Goal: Task Accomplishment & Management: Manage account settings

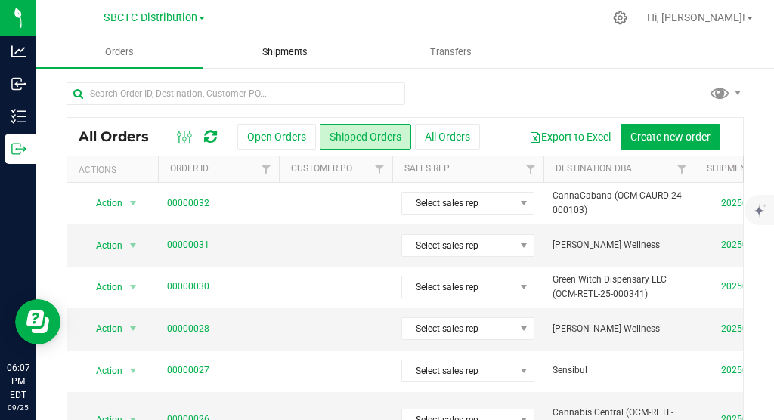
click at [287, 53] on span "Shipments" at bounding box center [285, 52] width 86 height 14
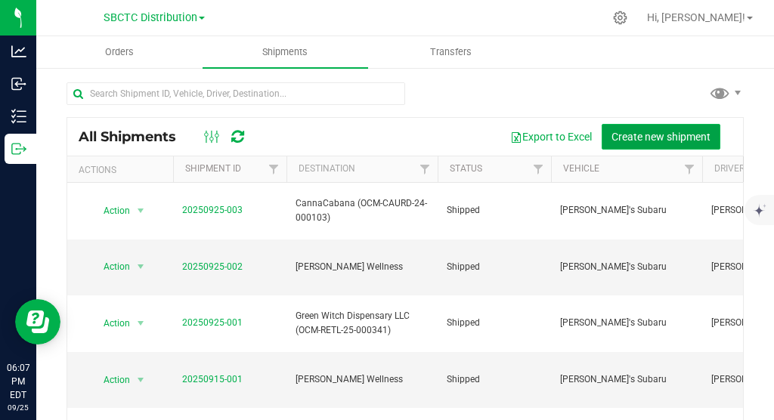
click at [504, 131] on span "Create new shipment" at bounding box center [661, 137] width 99 height 12
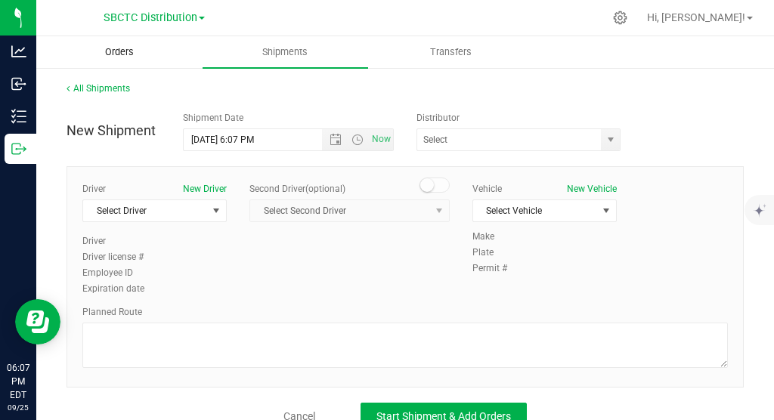
click at [134, 51] on span "Orders" at bounding box center [120, 52] width 70 height 14
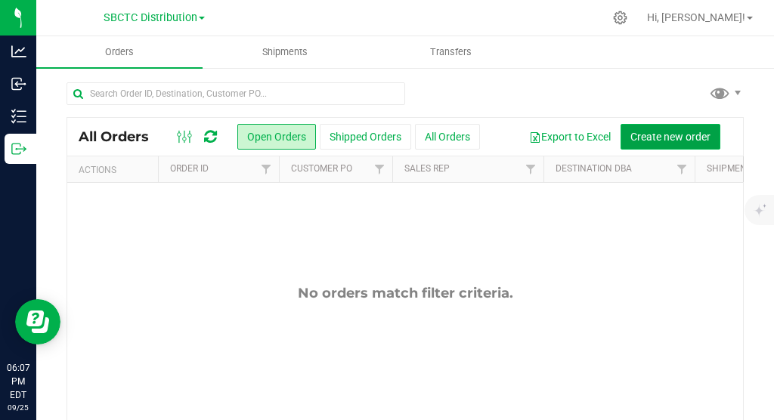
click at [504, 135] on span "Create new order" at bounding box center [671, 137] width 80 height 12
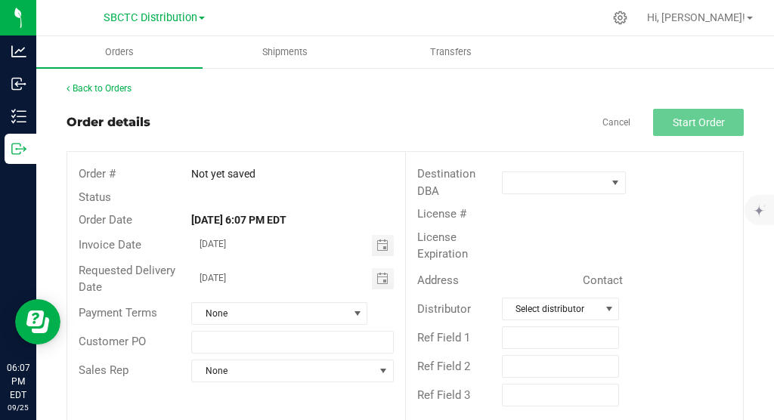
scroll to position [17, 0]
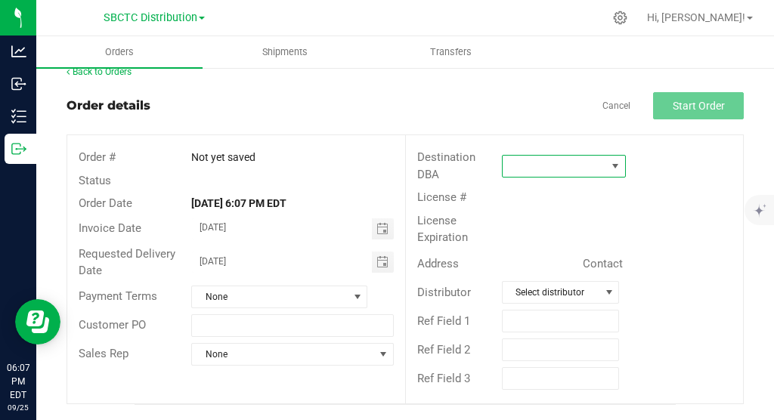
click at [504, 167] on span at bounding box center [616, 166] width 12 height 12
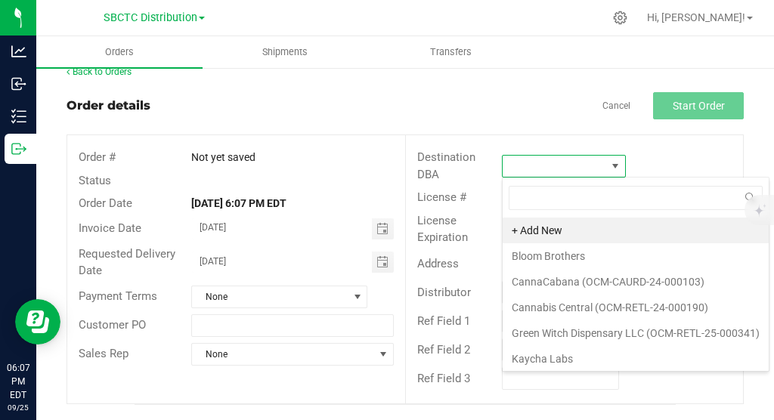
scroll to position [23, 124]
click at [504, 286] on li "CannaCabana (OCM-CAURD-24-000103)" at bounding box center [636, 282] width 266 height 26
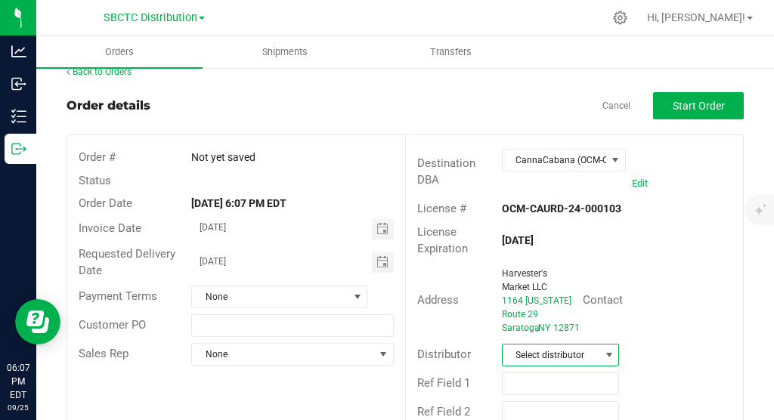
click at [504, 365] on span at bounding box center [609, 355] width 19 height 21
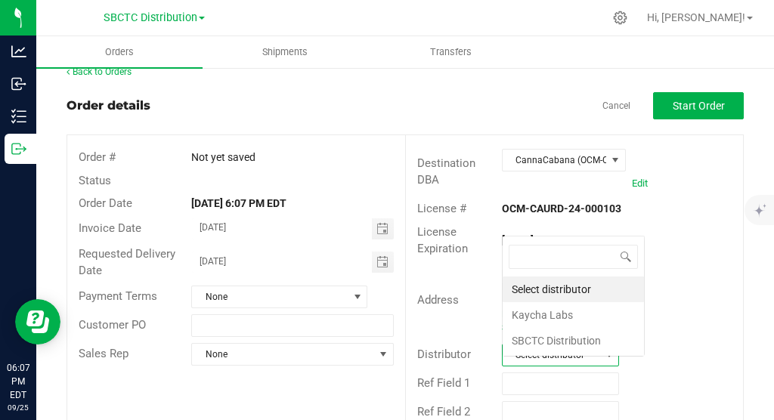
scroll to position [23, 117]
click at [504, 341] on li "SBCTC Distribution" at bounding box center [573, 341] width 141 height 26
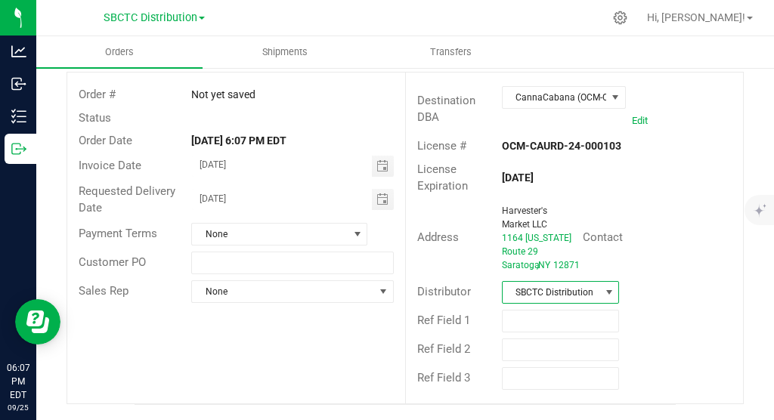
scroll to position [0, 0]
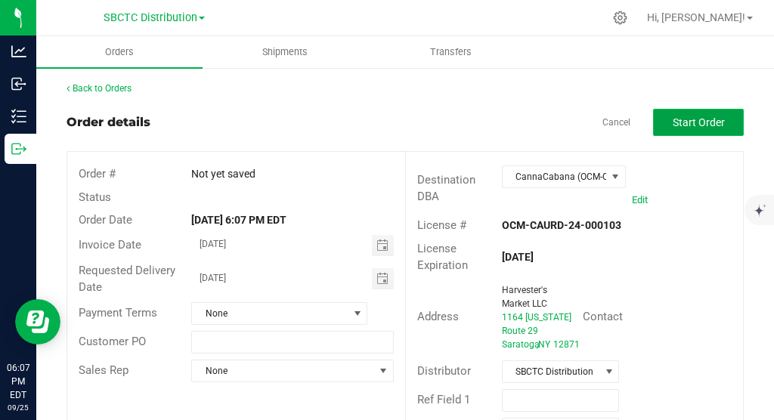
click at [504, 127] on span "Start Order" at bounding box center [699, 122] width 52 height 12
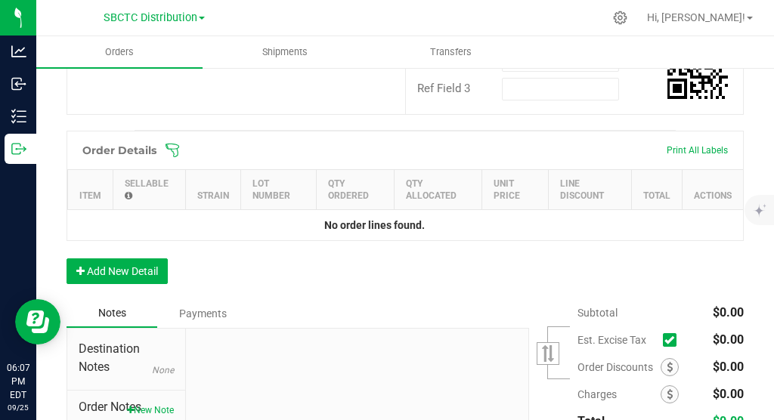
scroll to position [383, 0]
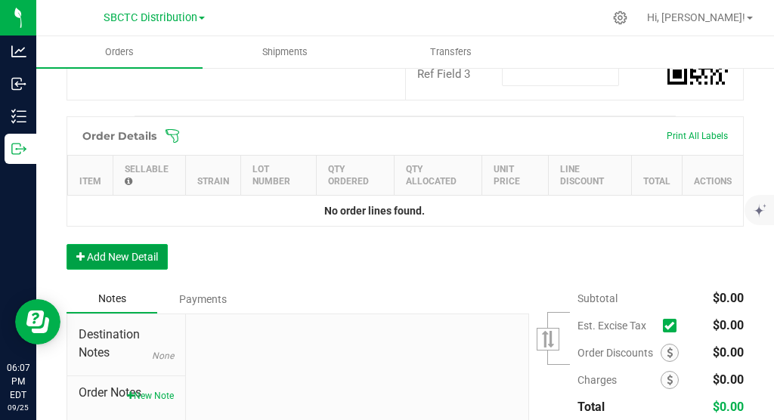
click at [140, 266] on button "Add New Detail" at bounding box center [117, 257] width 101 height 26
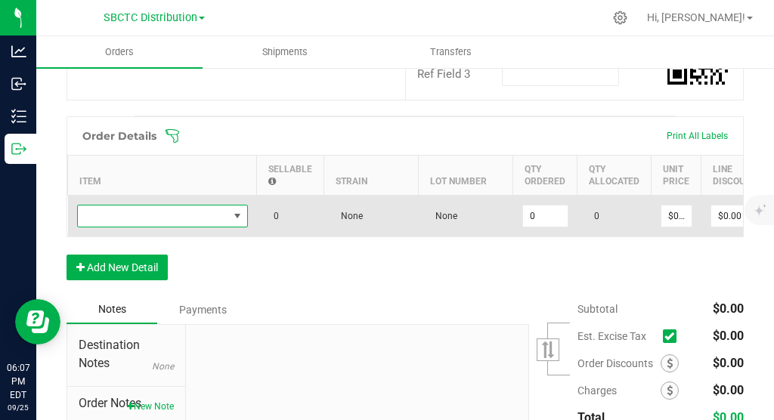
click at [237, 222] on span "NO DATA FOUND" at bounding box center [237, 216] width 12 height 12
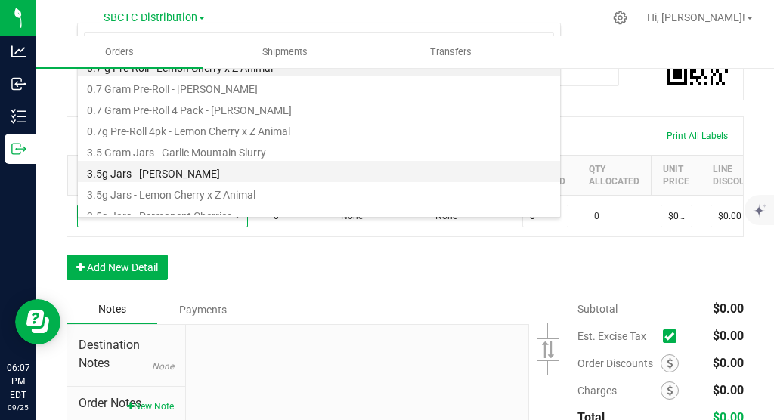
scroll to position [0, 0]
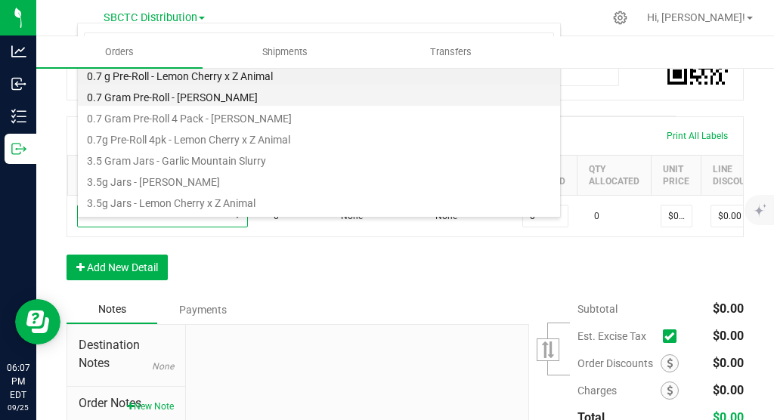
click at [191, 101] on li "0.7 Gram Pre-Roll - [PERSON_NAME]" at bounding box center [319, 95] width 482 height 21
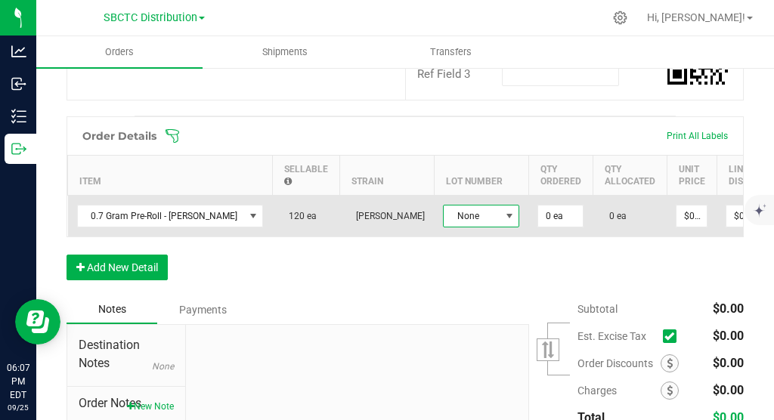
click at [504, 222] on span at bounding box center [510, 216] width 12 height 12
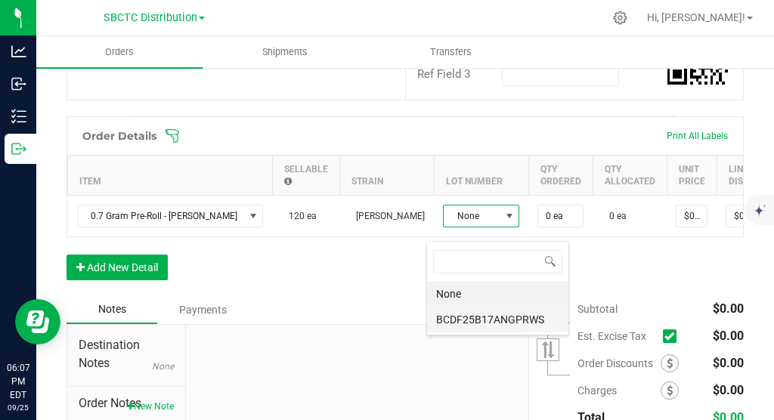
click at [483, 316] on li "BCDF25B17ANGPRWS" at bounding box center [497, 320] width 141 height 26
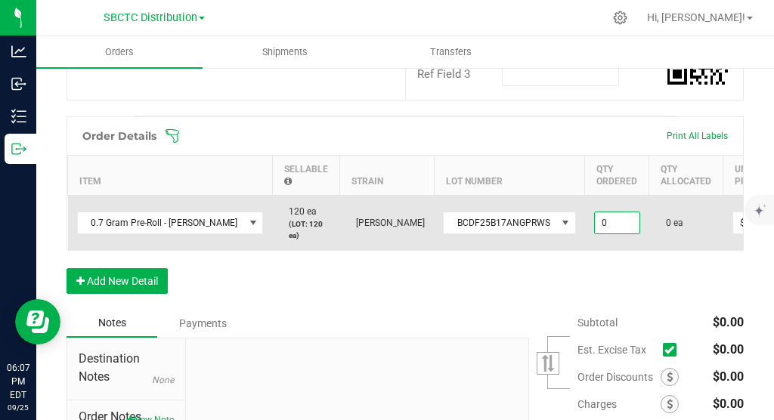
click at [504, 234] on input "0" at bounding box center [617, 223] width 45 height 21
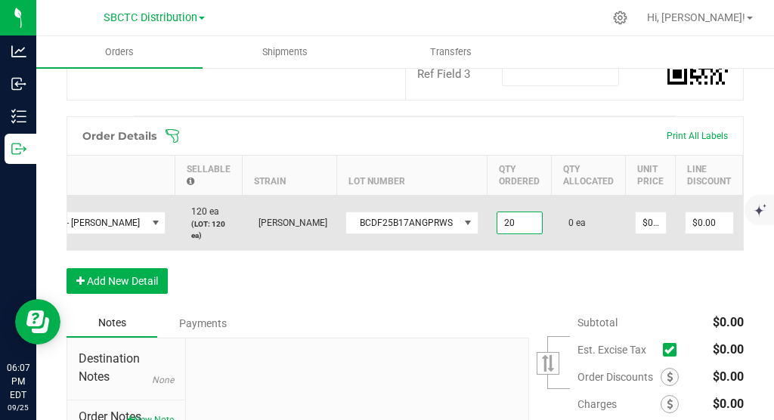
scroll to position [0, 159]
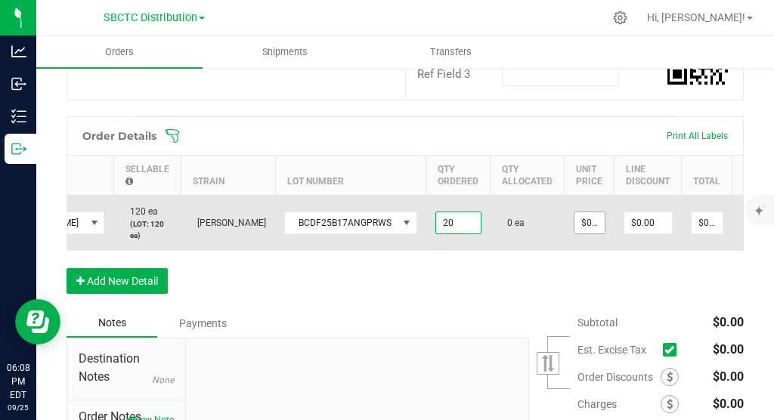
type input "20 ea"
type input "0"
click at [504, 234] on input "0" at bounding box center [590, 223] width 30 height 21
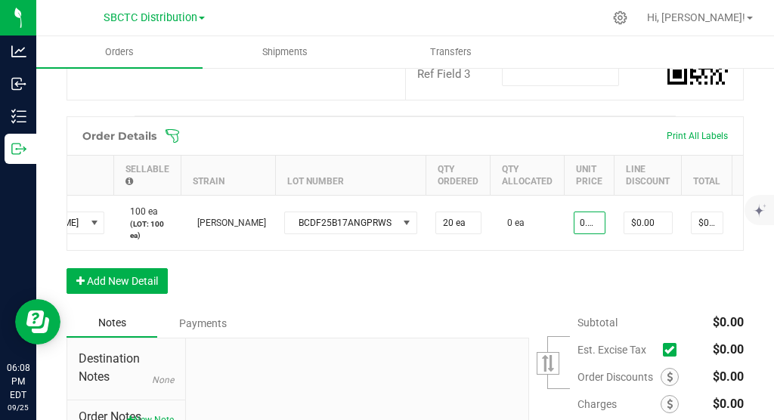
type input "$0.01000"
type input "$0.20"
click at [504, 309] on div "Order Details Print All Labels Item Sellable Strain Lot Number Qty Ordered Qty …" at bounding box center [406, 212] width 678 height 193
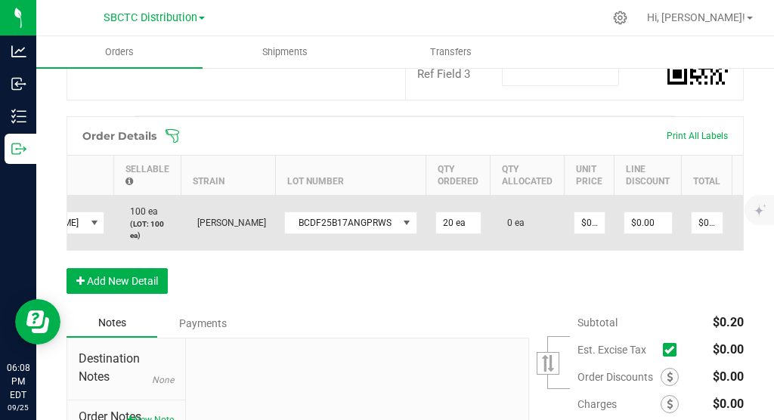
scroll to position [0, 219]
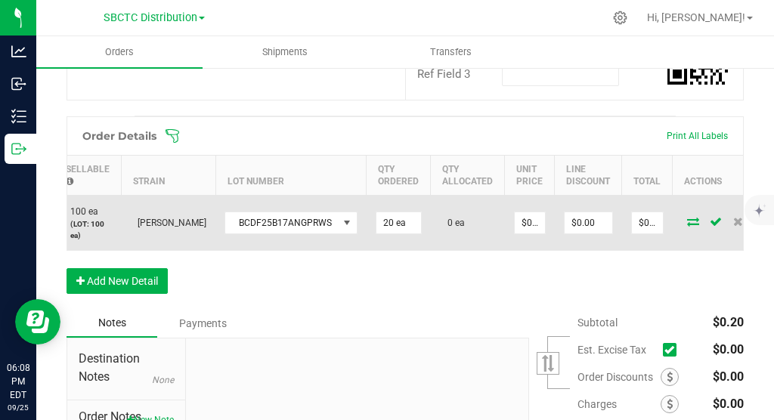
click at [504, 226] on icon at bounding box center [693, 221] width 12 height 9
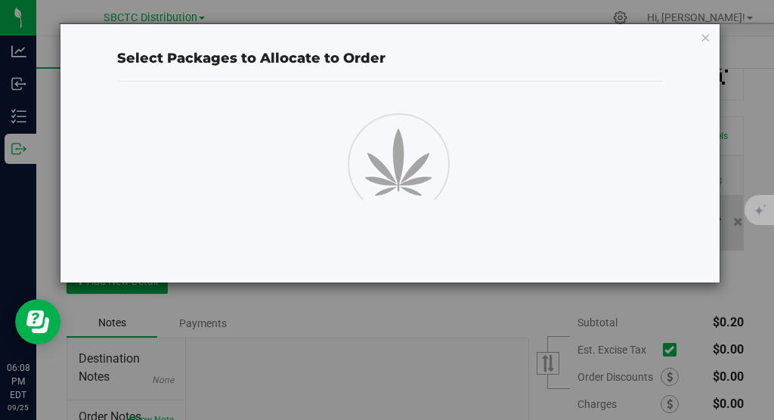
scroll to position [383, 0]
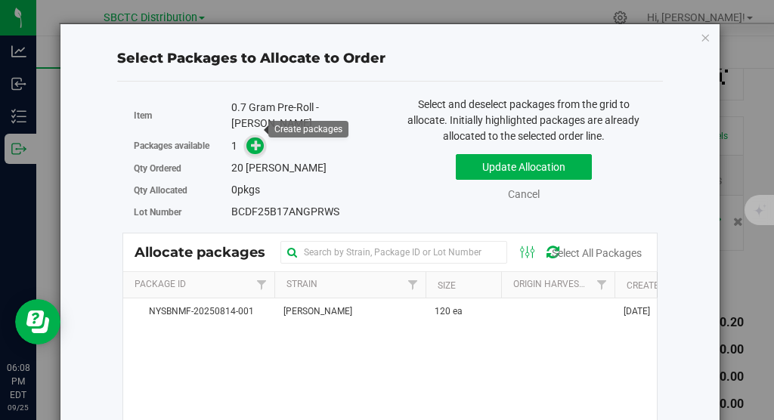
click at [263, 138] on span at bounding box center [255, 146] width 17 height 17
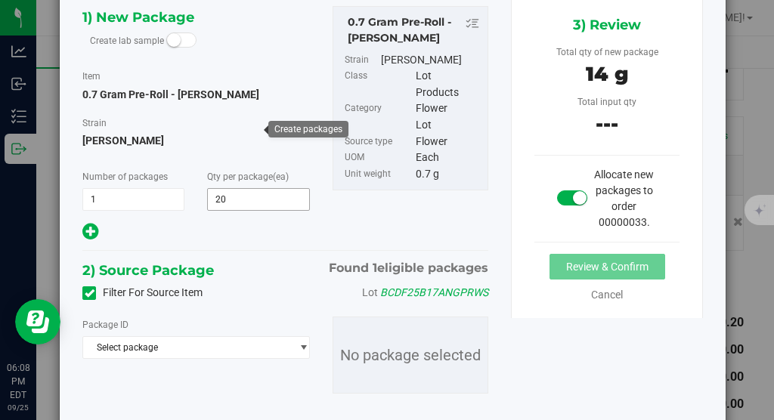
scroll to position [125, 0]
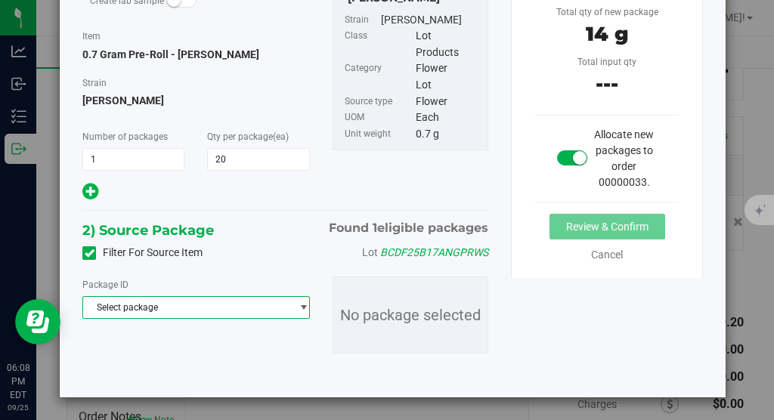
click at [187, 306] on span "Select package" at bounding box center [186, 307] width 207 height 21
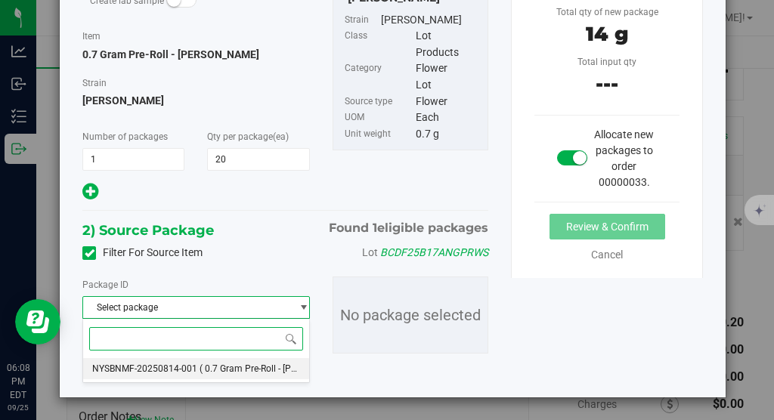
click at [171, 365] on span "NYSBNMF-20250814-001" at bounding box center [144, 369] width 105 height 11
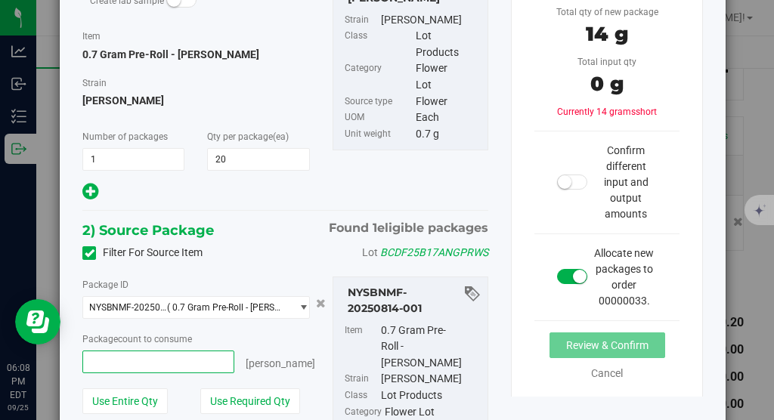
click at [194, 355] on span at bounding box center [158, 362] width 152 height 23
type input "20"
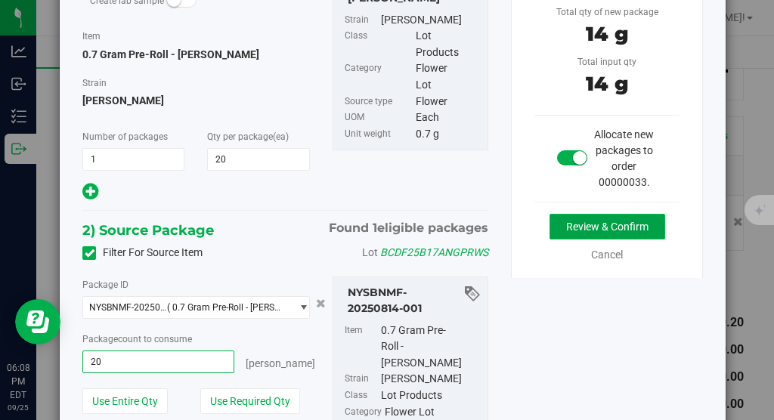
type input "20 ea"
click at [504, 225] on button "Review & Confirm" at bounding box center [608, 227] width 116 height 26
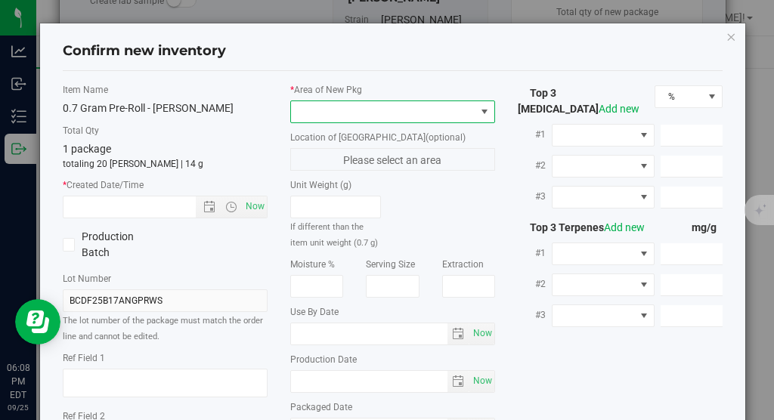
click at [491, 108] on span at bounding box center [485, 112] width 12 height 12
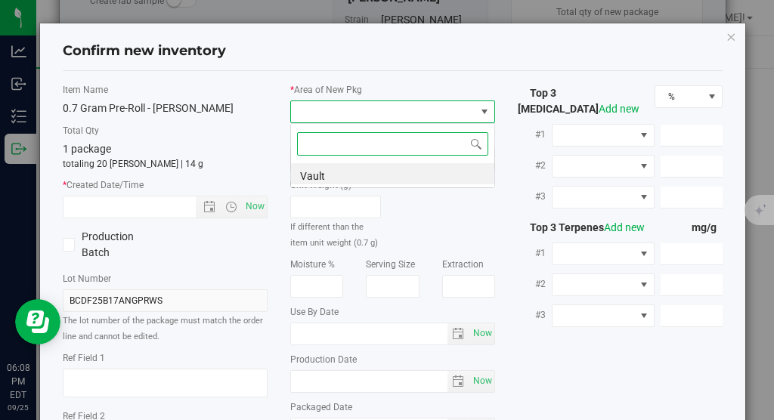
scroll to position [23, 205]
click at [418, 175] on li "Vault" at bounding box center [392, 173] width 203 height 21
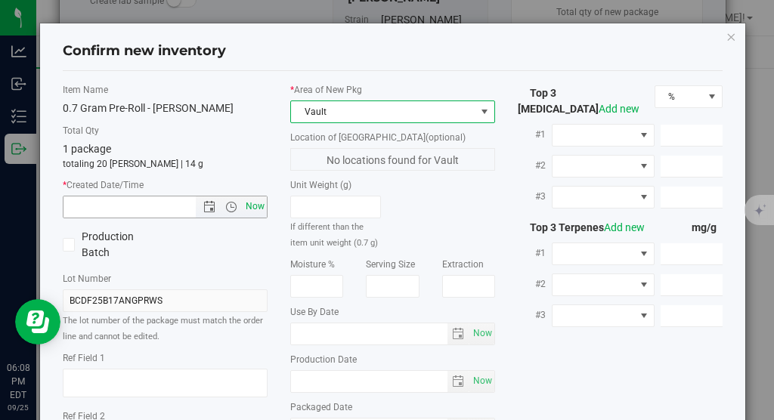
click at [258, 203] on span "Now" at bounding box center [256, 207] width 26 height 22
type input "[DATE] 6:08 PM"
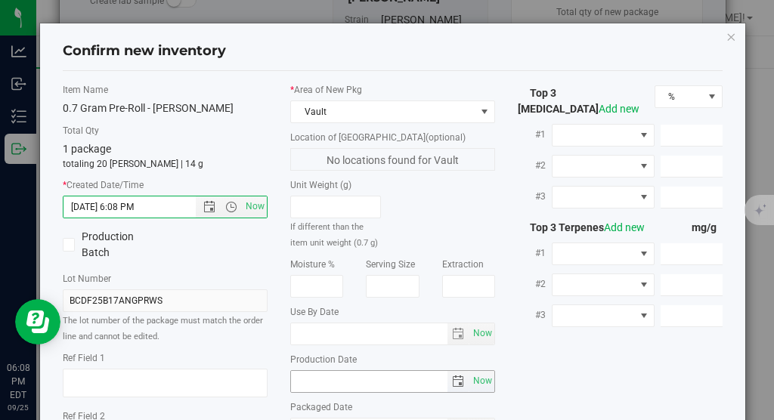
scroll to position [186, 0]
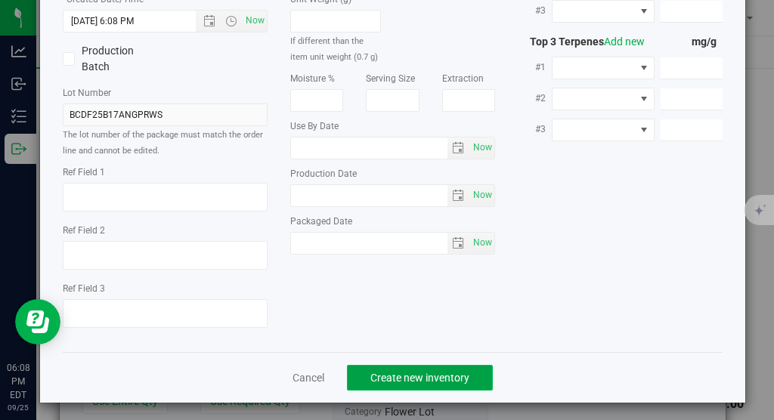
click at [401, 365] on button "Create new inventory" at bounding box center [420, 378] width 146 height 26
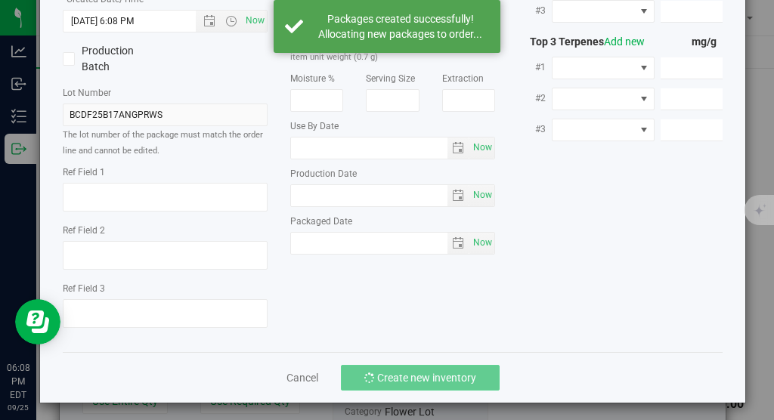
scroll to position [383, 0]
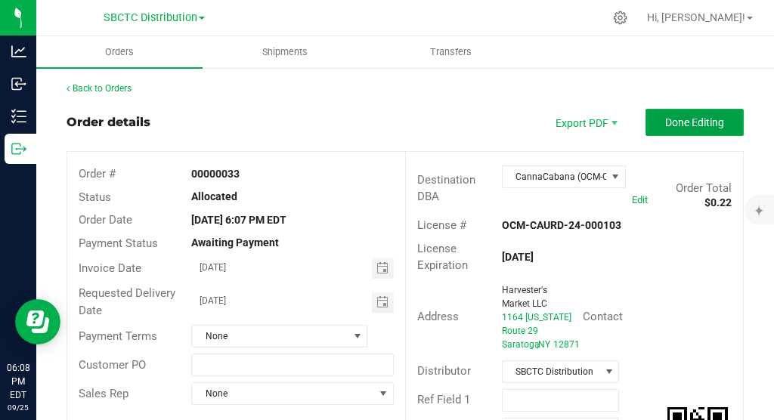
click at [504, 127] on span "Done Editing" at bounding box center [695, 122] width 59 height 12
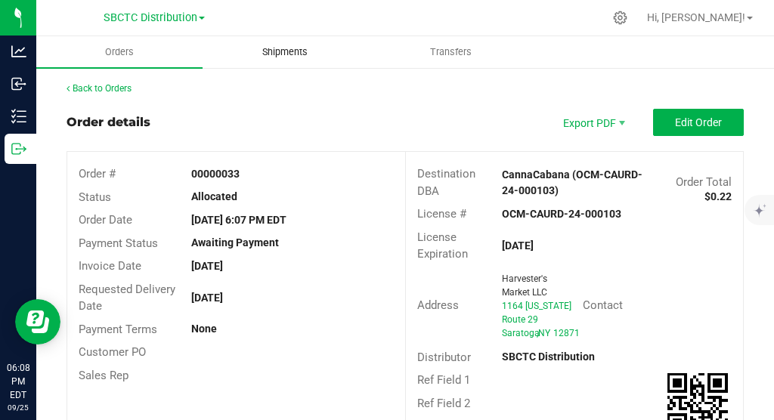
click at [285, 50] on span "Shipments" at bounding box center [285, 52] width 86 height 14
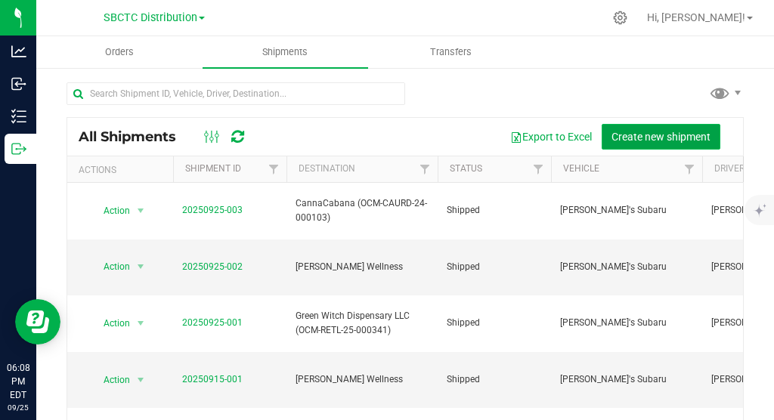
click at [504, 133] on span "Create new shipment" at bounding box center [661, 137] width 99 height 12
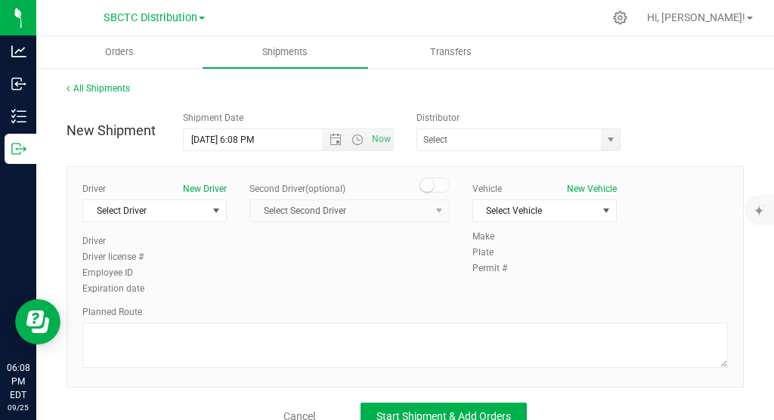
scroll to position [1, 0]
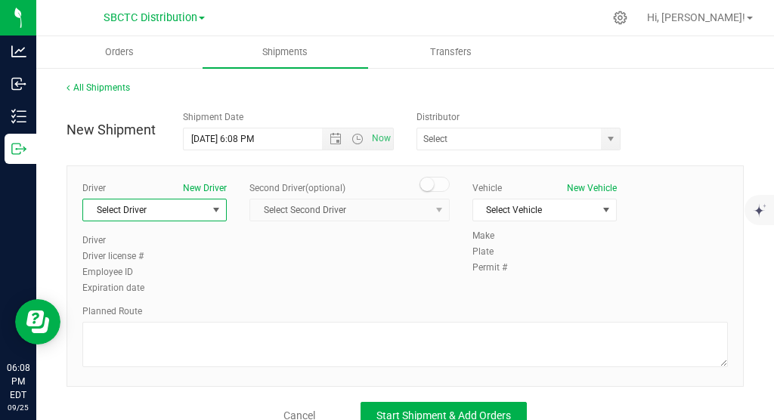
click at [219, 209] on span "select" at bounding box center [216, 210] width 12 height 12
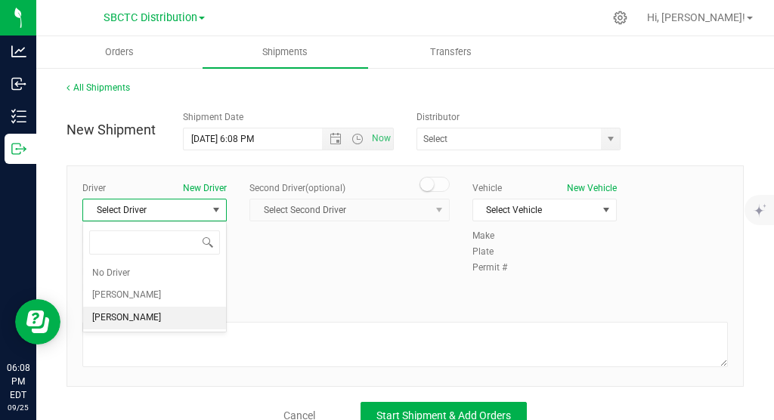
click at [160, 309] on li "[PERSON_NAME]" at bounding box center [154, 318] width 143 height 23
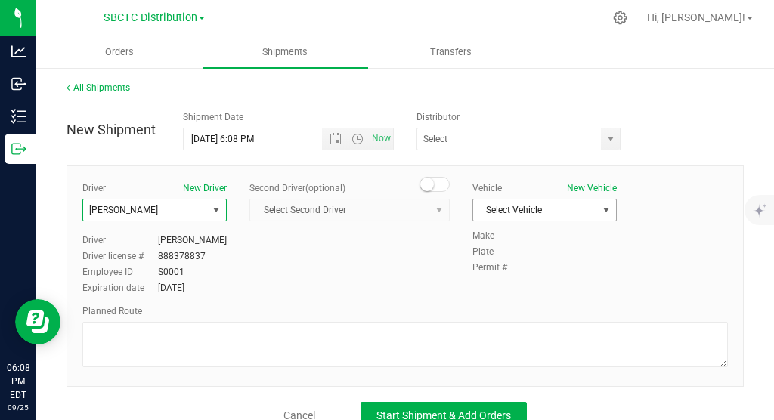
click at [504, 209] on span "select" at bounding box center [606, 210] width 12 height 12
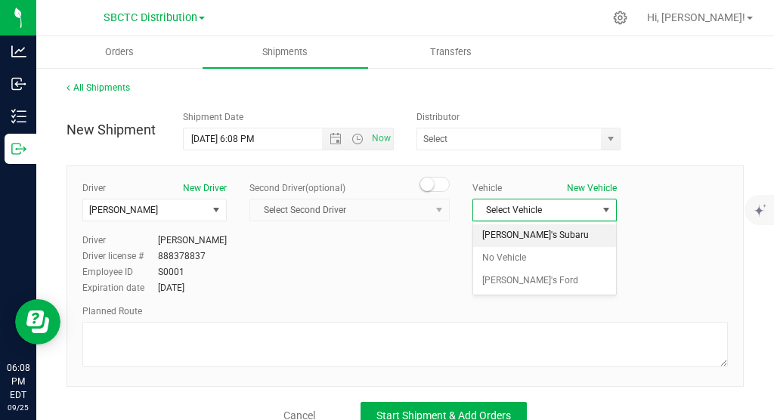
click at [504, 237] on li "[PERSON_NAME]'s Subaru" at bounding box center [544, 236] width 143 height 23
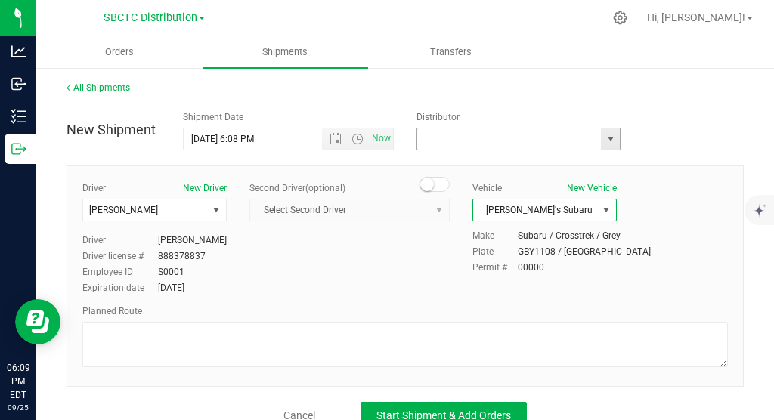
click at [471, 141] on input "text" at bounding box center [506, 139] width 178 height 21
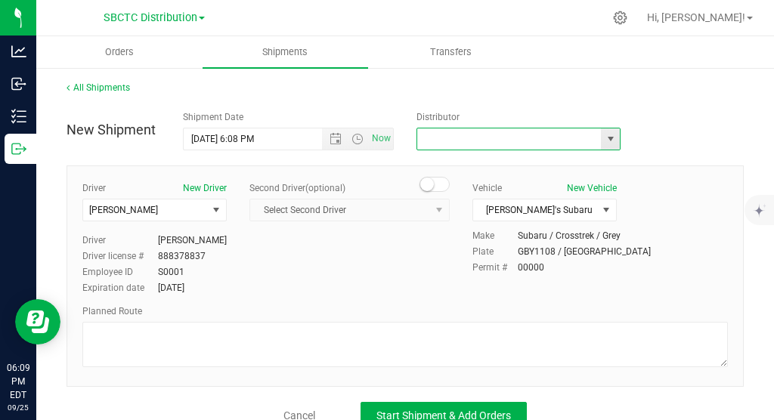
click at [504, 147] on input "text" at bounding box center [506, 139] width 178 height 21
click at [504, 135] on span "select" at bounding box center [611, 139] width 12 height 12
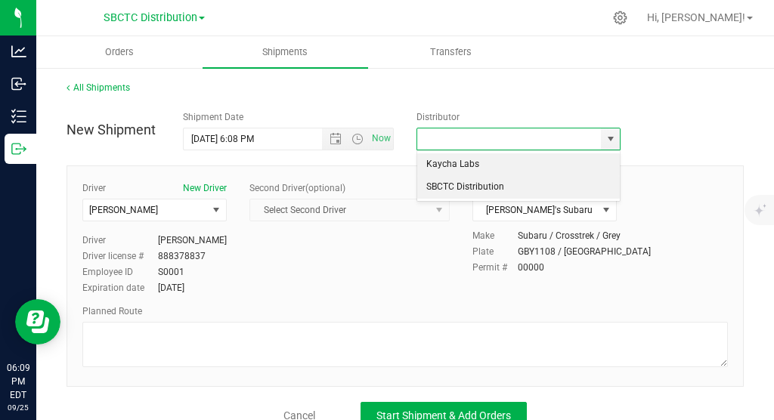
click at [504, 192] on li "SBCTC Distribution" at bounding box center [518, 187] width 203 height 23
type input "SBCTC Distribution"
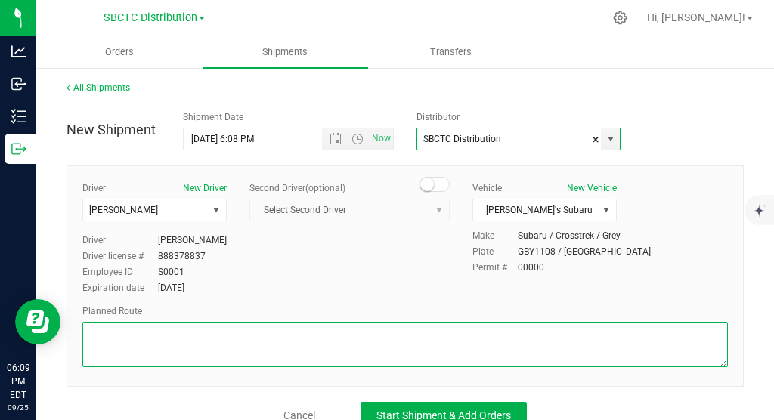
click at [112, 340] on textarea at bounding box center [405, 344] width 646 height 45
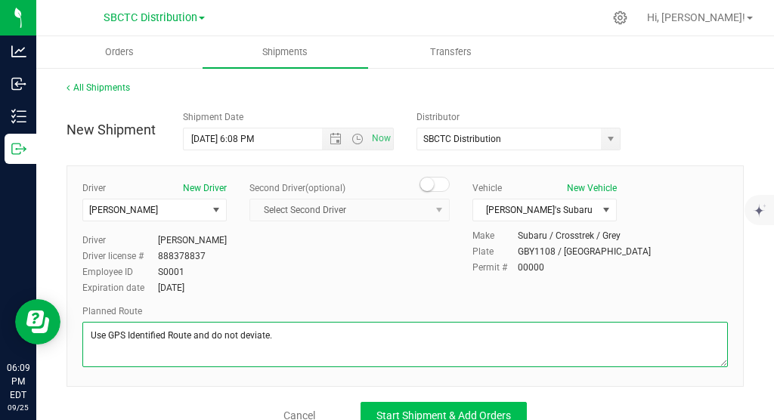
type textarea "Use GPS Identified Route and do not deviate."
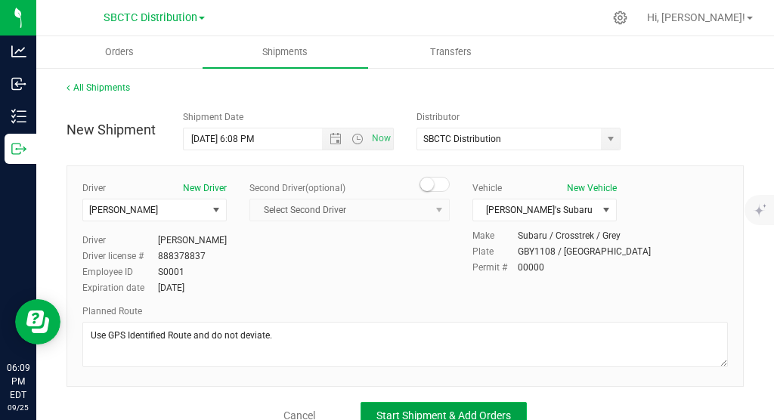
click at [453, 383] on span "Start Shipment & Add Orders" at bounding box center [444, 416] width 135 height 12
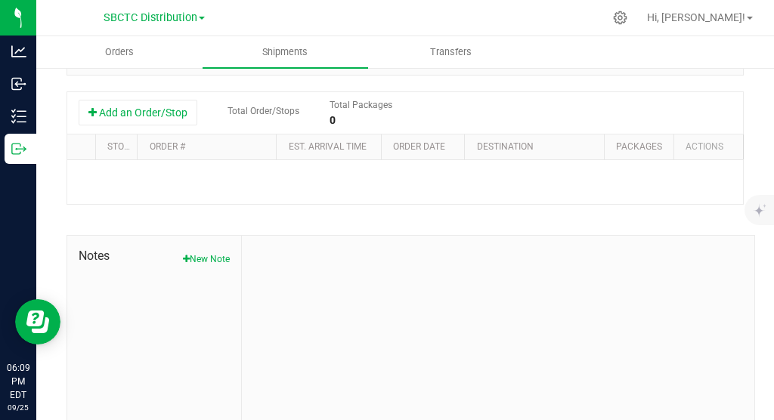
scroll to position [383, 0]
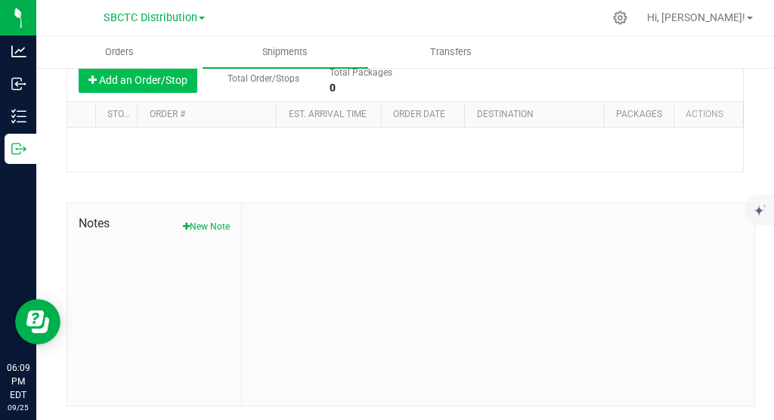
click at [170, 86] on button "Add an Order/Stop" at bounding box center [138, 80] width 119 height 26
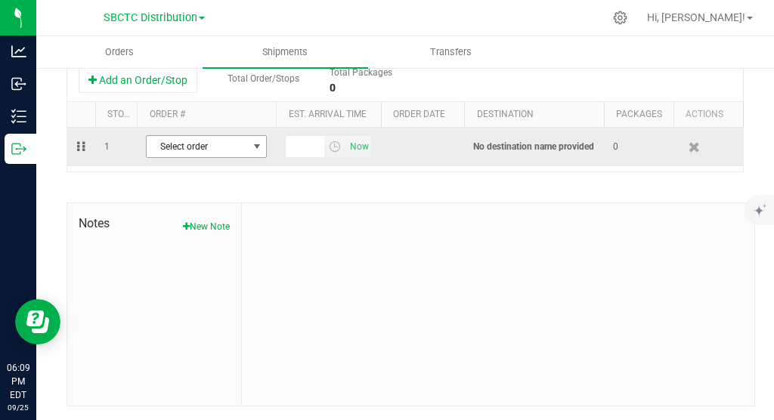
click at [260, 147] on span "select" at bounding box center [257, 147] width 12 height 12
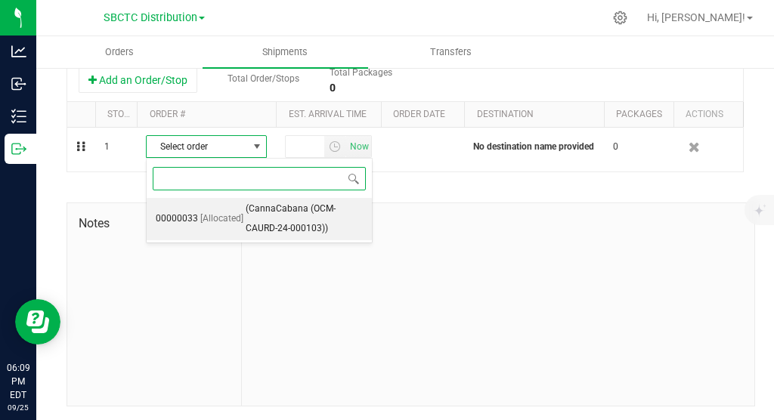
click at [321, 225] on span "(CannaCabana (OCM-CAURD-24-000103))" at bounding box center [304, 219] width 117 height 39
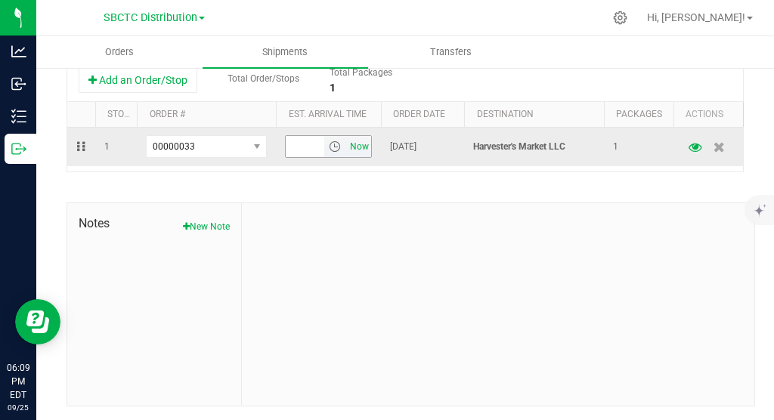
click at [364, 146] on span "Now" at bounding box center [359, 147] width 26 height 22
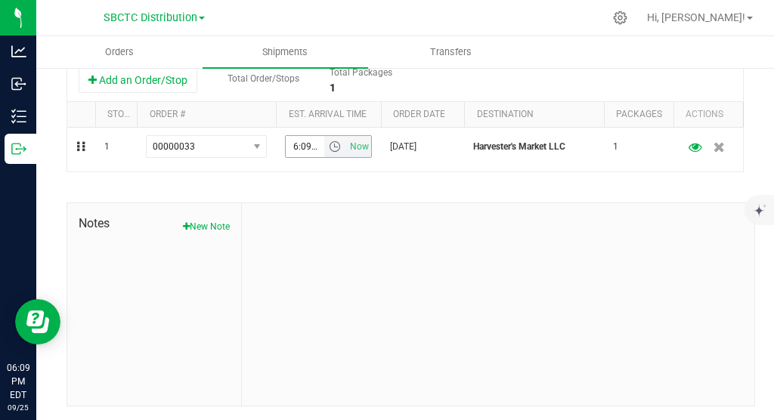
click at [364, 146] on span "Now" at bounding box center [359, 147] width 26 height 22
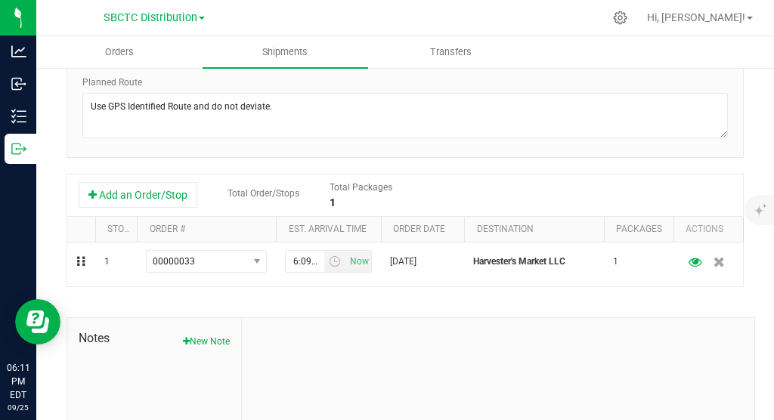
scroll to position [0, 0]
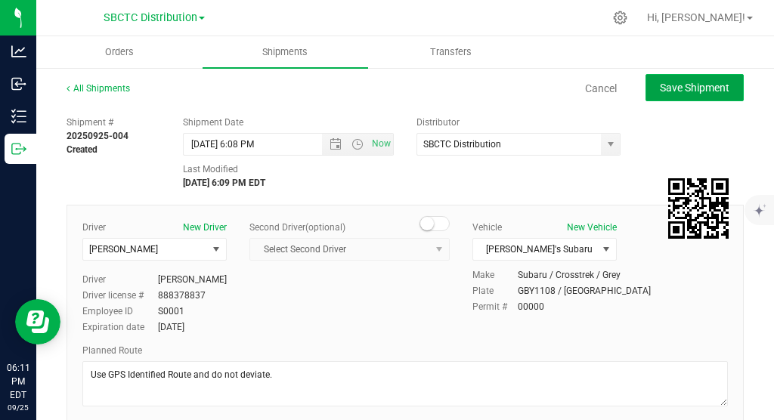
click at [504, 92] on span "Save Shipment" at bounding box center [695, 88] width 70 height 12
type input "[DATE] 10:08 PM"
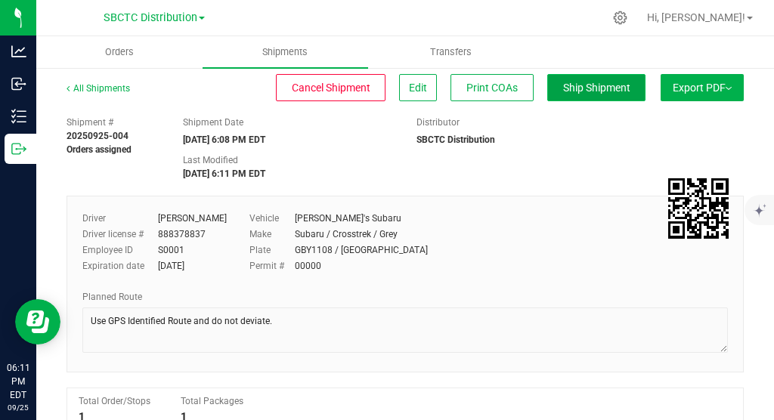
click at [504, 89] on span "Ship Shipment" at bounding box center [596, 88] width 67 height 12
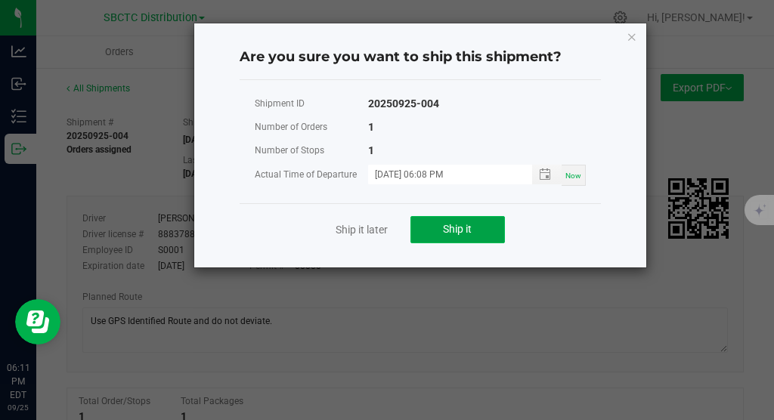
click at [464, 228] on span "Ship it" at bounding box center [457, 229] width 29 height 12
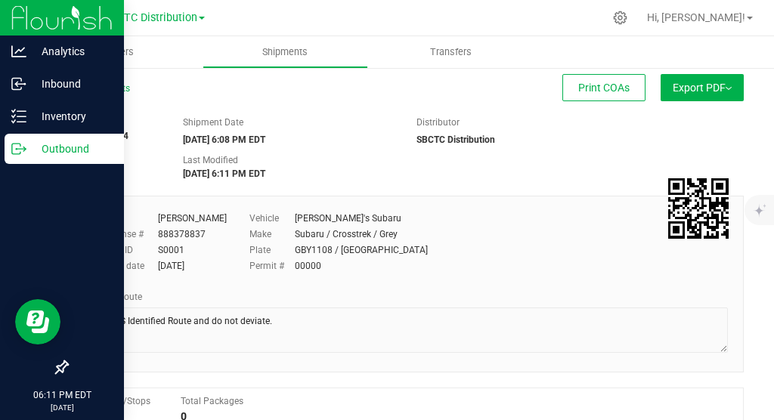
click at [71, 146] on p "Outbound" at bounding box center [71, 149] width 91 height 18
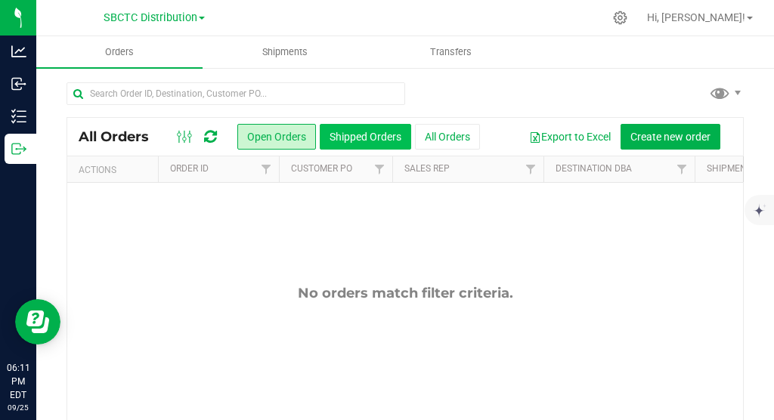
click at [349, 133] on button "Shipped Orders" at bounding box center [366, 137] width 92 height 26
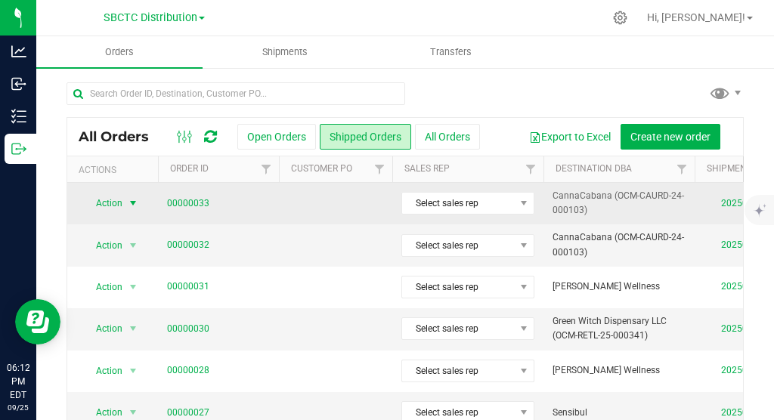
click at [137, 205] on span "select" at bounding box center [133, 203] width 12 height 12
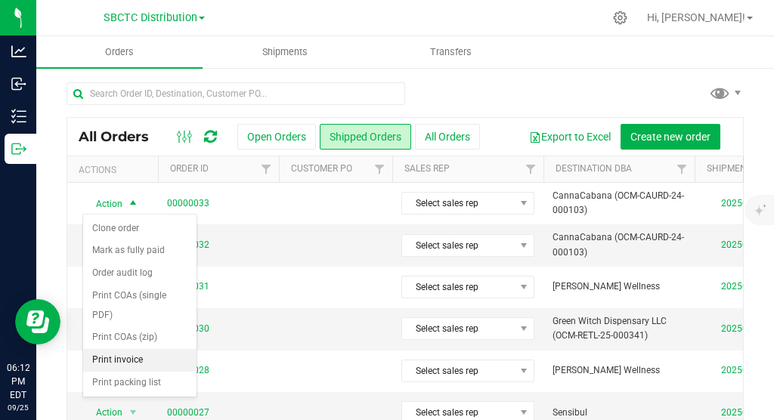
click at [131, 356] on li "Print invoice" at bounding box center [139, 360] width 113 height 23
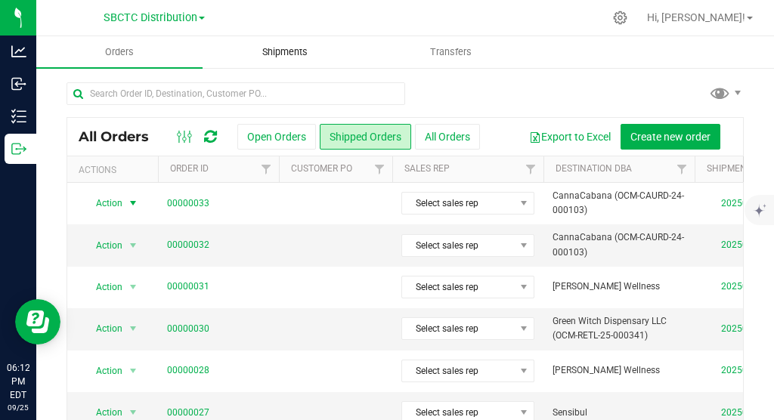
click at [292, 56] on span "Shipments" at bounding box center [285, 52] width 86 height 14
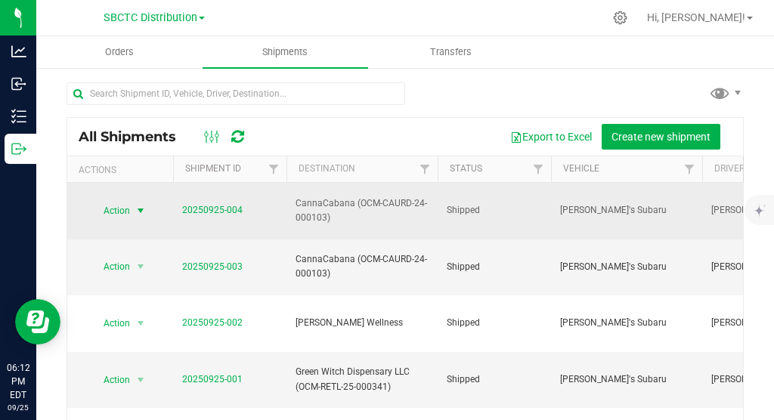
click at [142, 205] on span "select" at bounding box center [141, 211] width 12 height 12
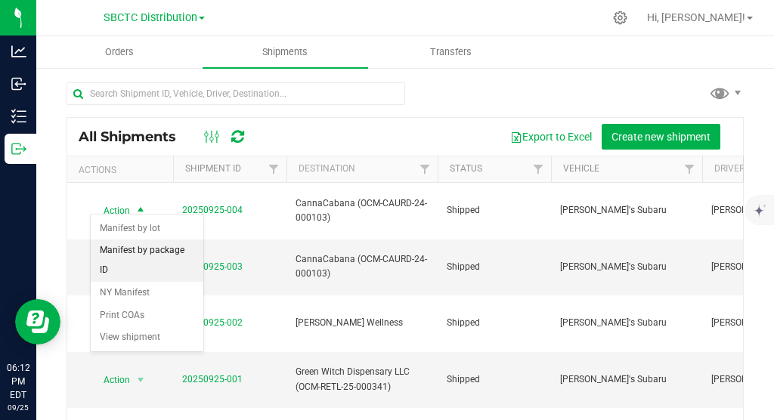
click at [170, 249] on li "Manifest by package ID" at bounding box center [147, 261] width 113 height 42
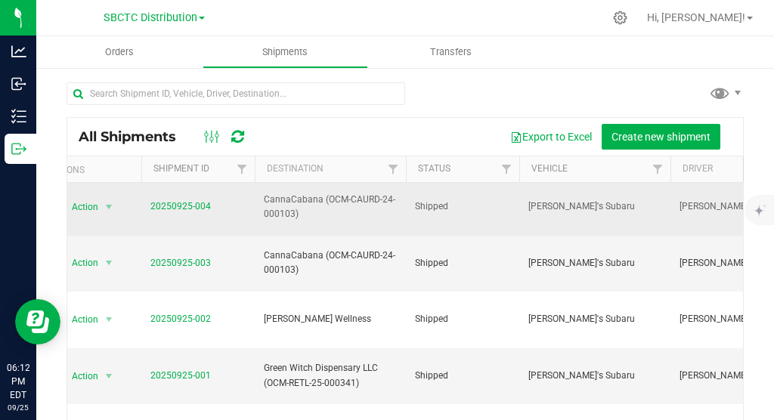
scroll to position [4, 0]
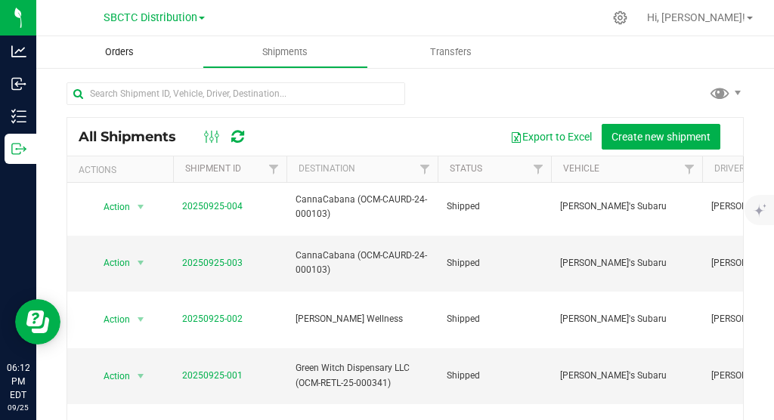
click at [126, 51] on span "Orders" at bounding box center [120, 52] width 70 height 14
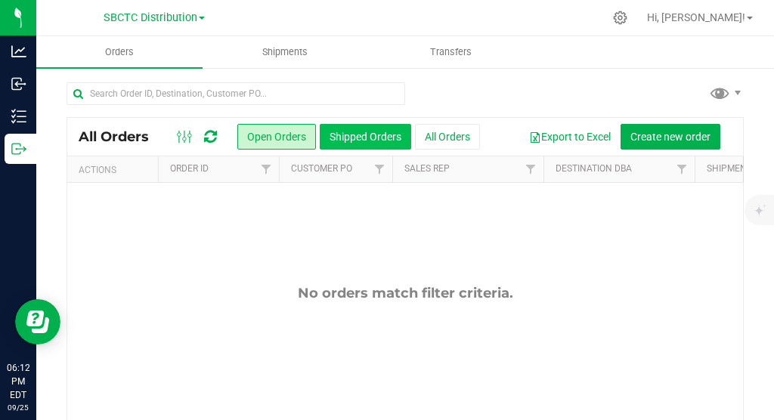
click at [359, 126] on button "Shipped Orders" at bounding box center [366, 137] width 92 height 26
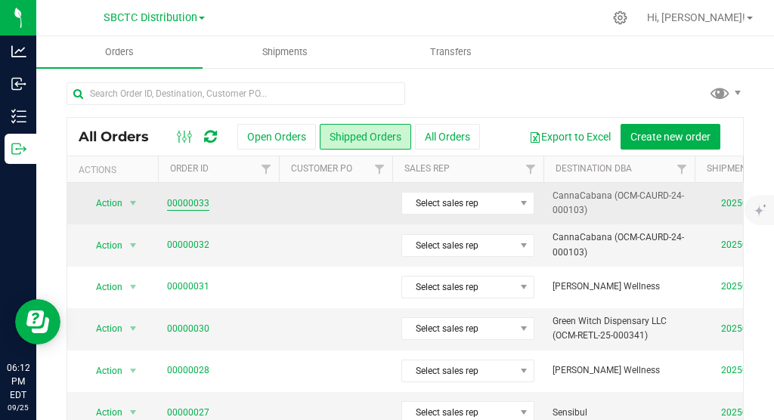
click at [196, 203] on link "00000033" at bounding box center [188, 204] width 42 height 14
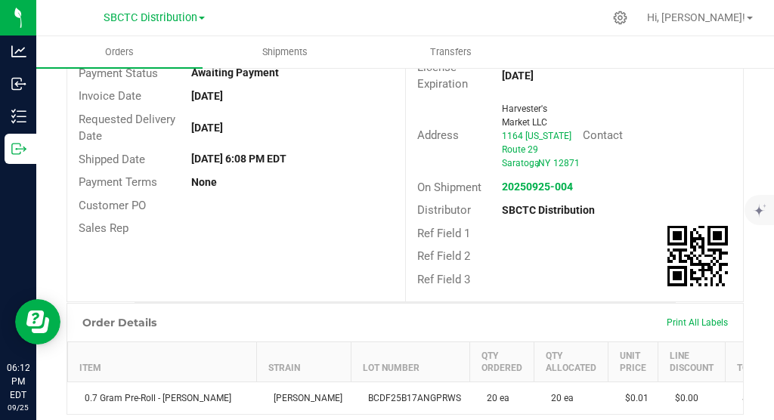
scroll to position [359, 0]
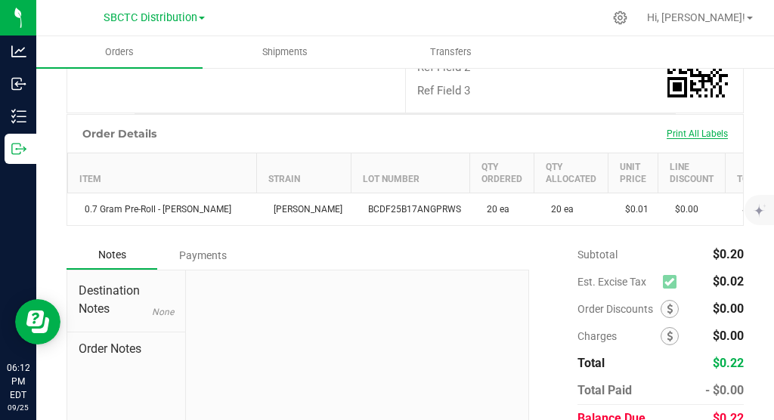
click at [504, 139] on span "Print All Labels" at bounding box center [697, 134] width 61 height 11
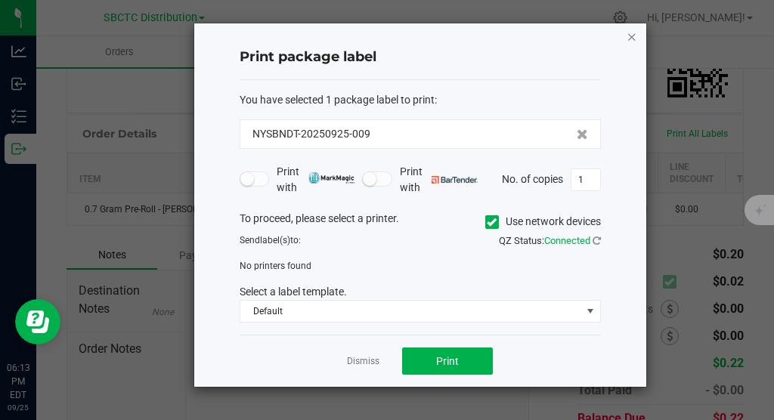
click at [504, 37] on icon "button" at bounding box center [632, 36] width 11 height 18
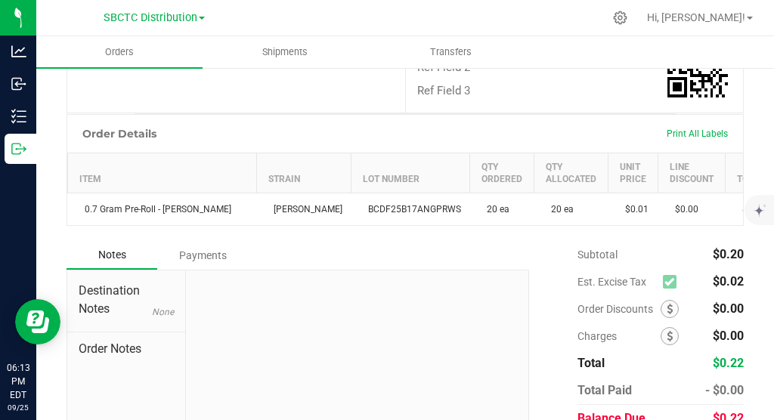
click at [504, 37] on ul "Orders Shipments Transfers" at bounding box center [423, 52] width 774 height 33
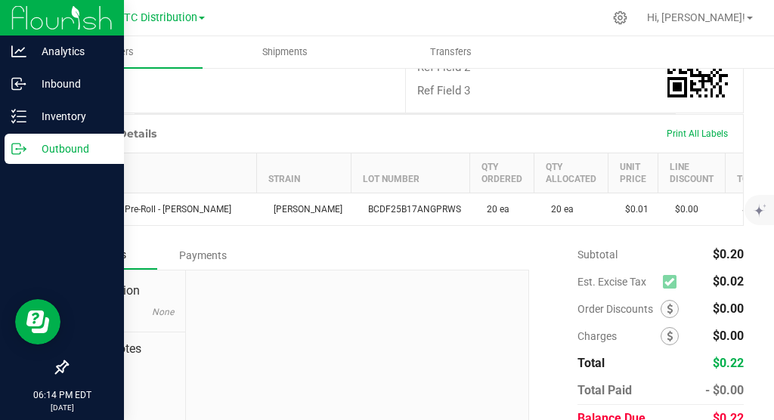
click at [36, 142] on p "Outbound" at bounding box center [71, 149] width 91 height 18
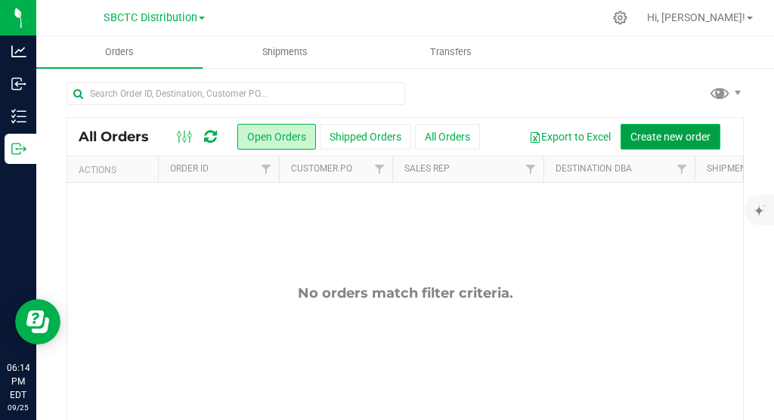
click at [504, 138] on span "Create new order" at bounding box center [671, 137] width 80 height 12
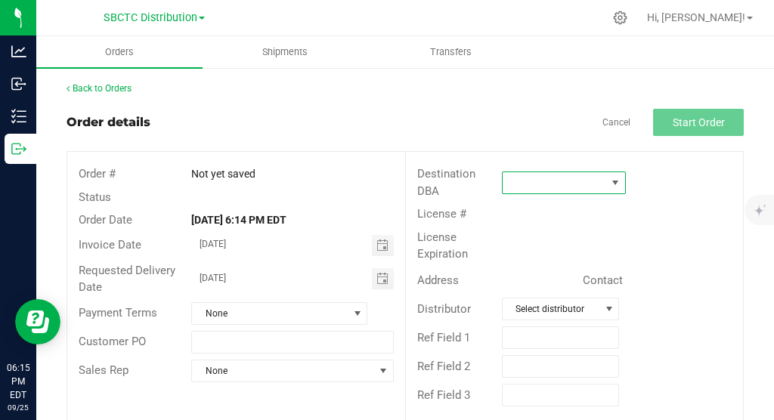
click at [504, 183] on span at bounding box center [616, 183] width 12 height 12
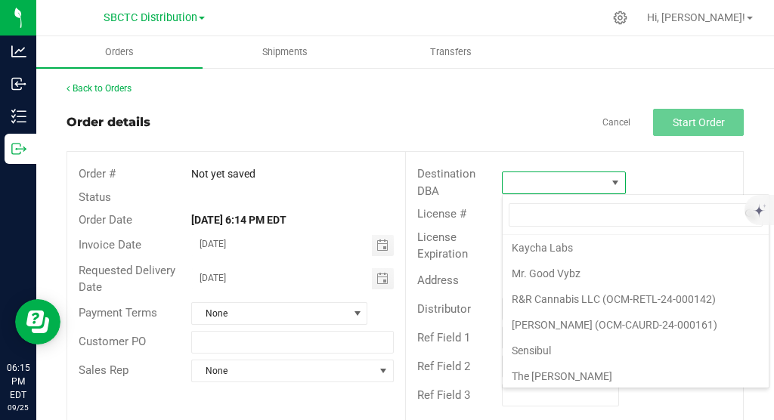
scroll to position [157, 0]
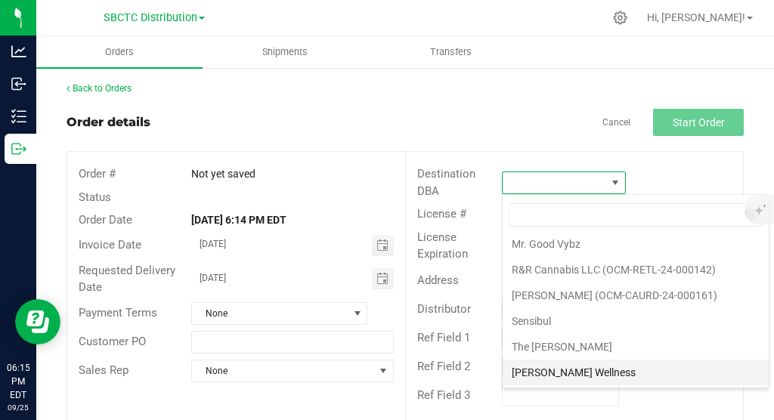
click at [504, 371] on li "[PERSON_NAME] Wellness" at bounding box center [636, 373] width 266 height 26
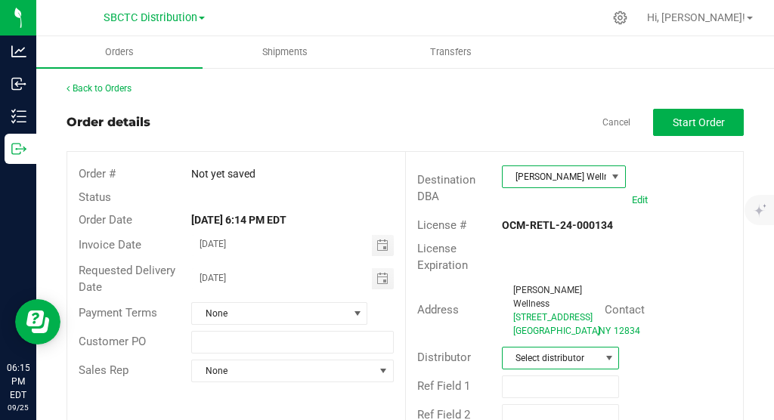
click at [504, 365] on span at bounding box center [609, 358] width 12 height 12
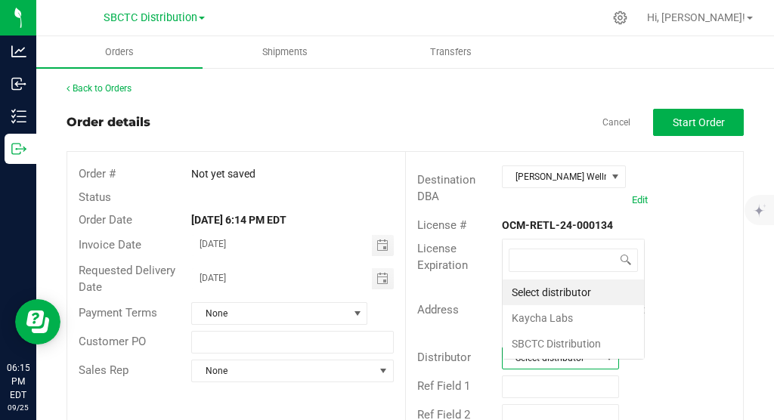
scroll to position [23, 117]
click at [504, 349] on li "SBCTC Distribution" at bounding box center [573, 344] width 141 height 26
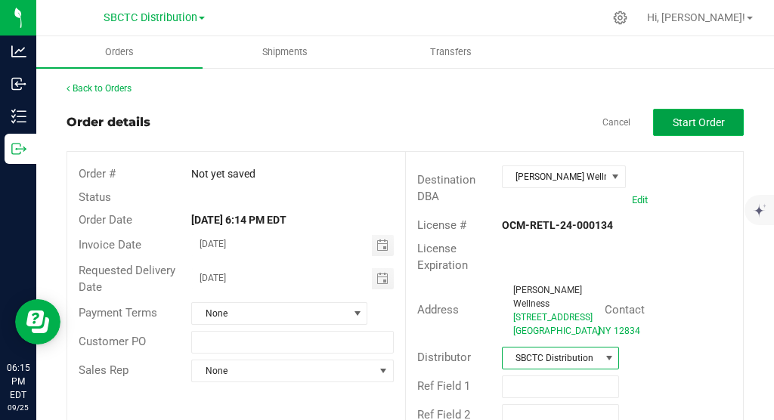
click at [504, 120] on span "Start Order" at bounding box center [699, 122] width 52 height 12
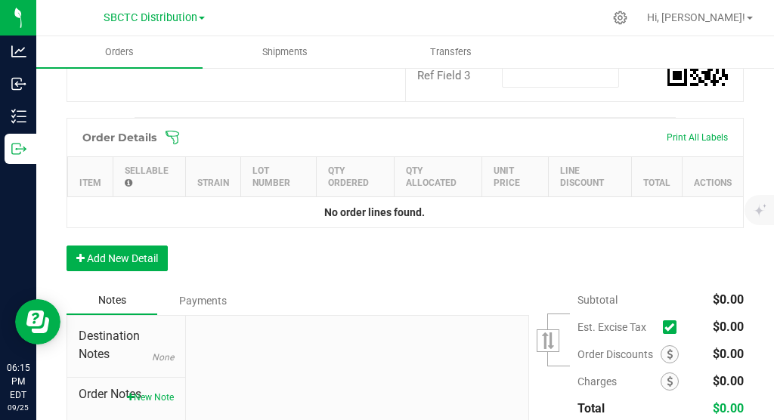
scroll to position [369, 0]
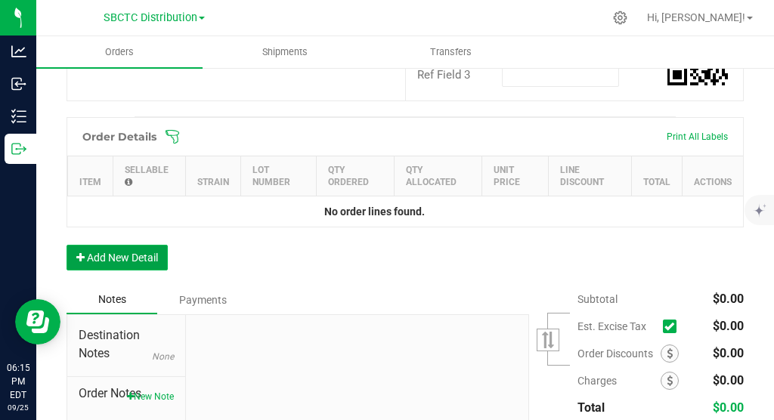
click at [113, 271] on button "Add New Detail" at bounding box center [117, 258] width 101 height 26
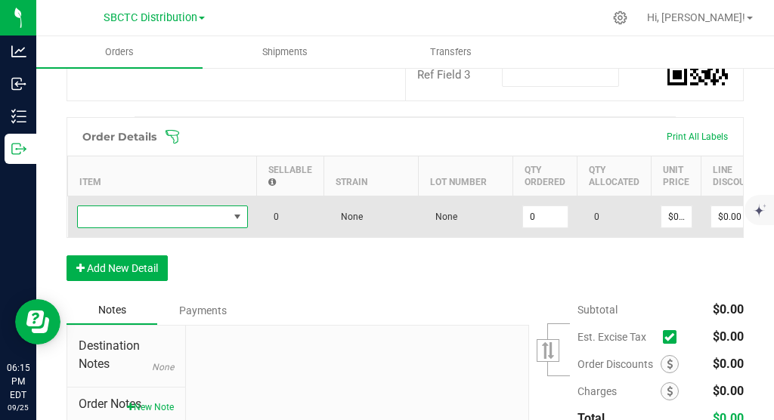
click at [237, 223] on span "NO DATA FOUND" at bounding box center [237, 217] width 12 height 12
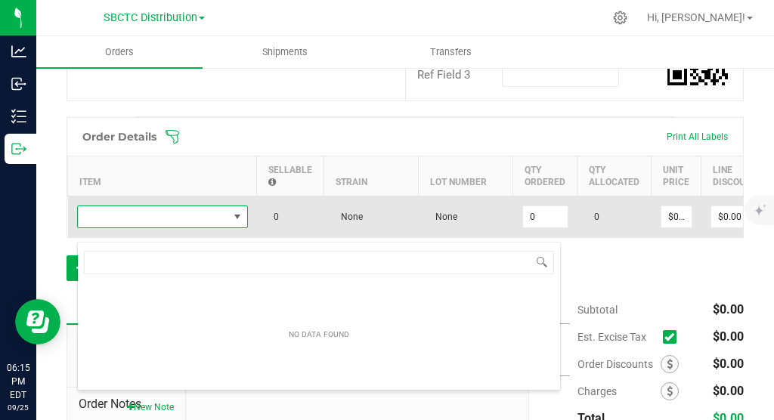
scroll to position [23, 171]
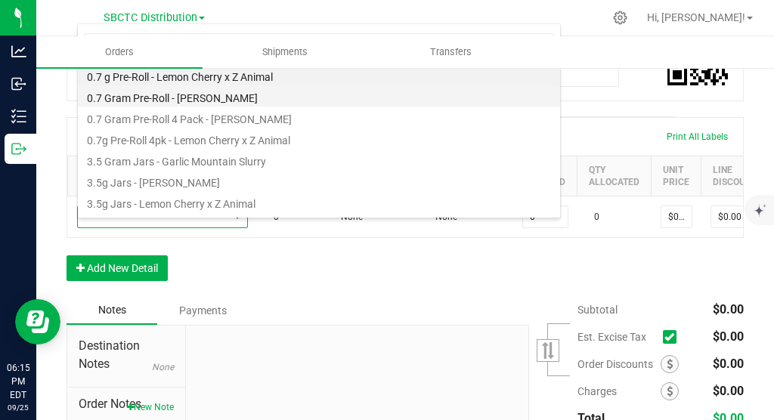
click at [184, 95] on li "0.7 Gram Pre-Roll - [PERSON_NAME]" at bounding box center [319, 95] width 482 height 21
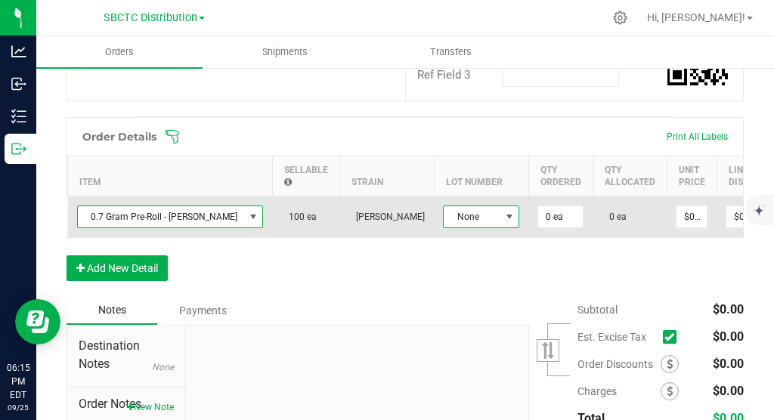
click at [504, 223] on span at bounding box center [510, 217] width 12 height 12
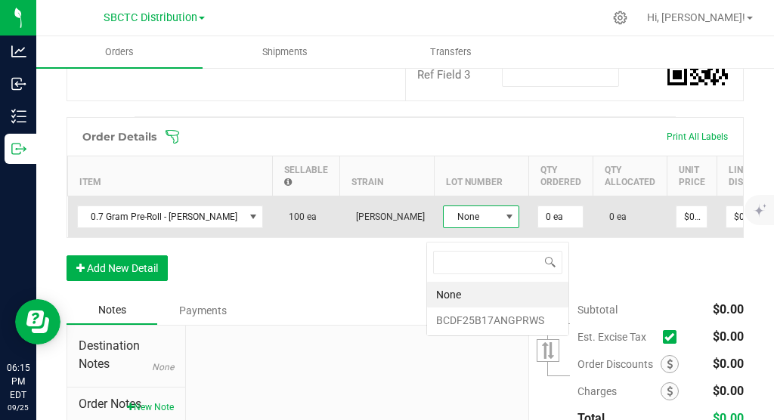
scroll to position [23, 76]
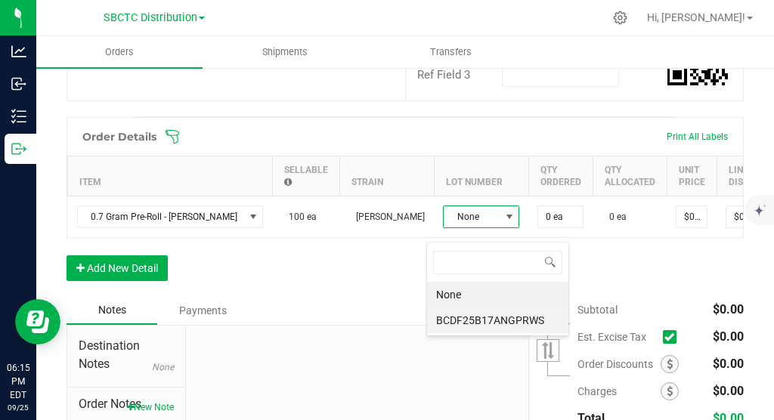
click at [492, 315] on li "BCDF25B17ANGPRWS" at bounding box center [497, 321] width 141 height 26
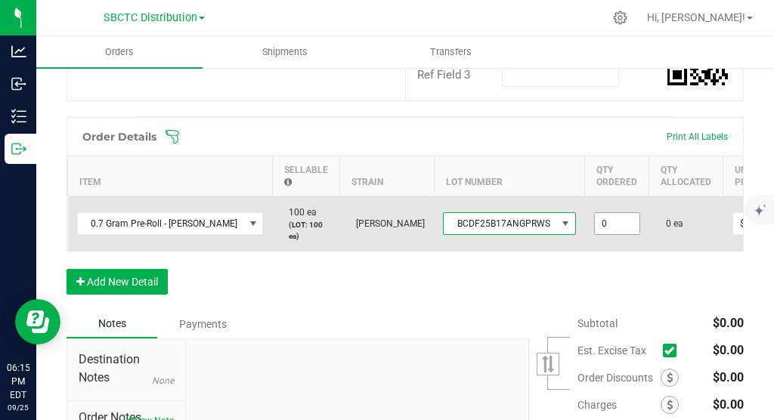
click at [504, 234] on input "0" at bounding box center [617, 223] width 45 height 21
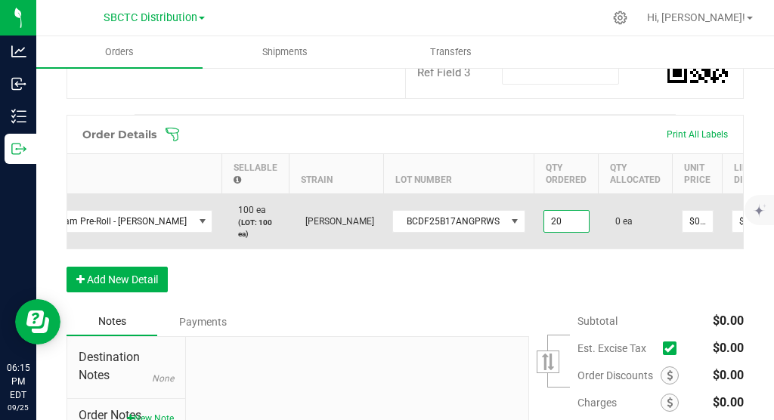
scroll to position [0, 116]
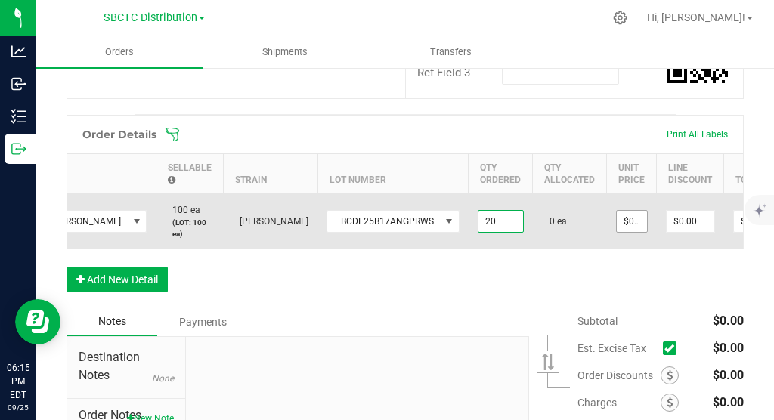
type input "20 ea"
type input "0"
click at [504, 232] on input "0" at bounding box center [632, 221] width 30 height 21
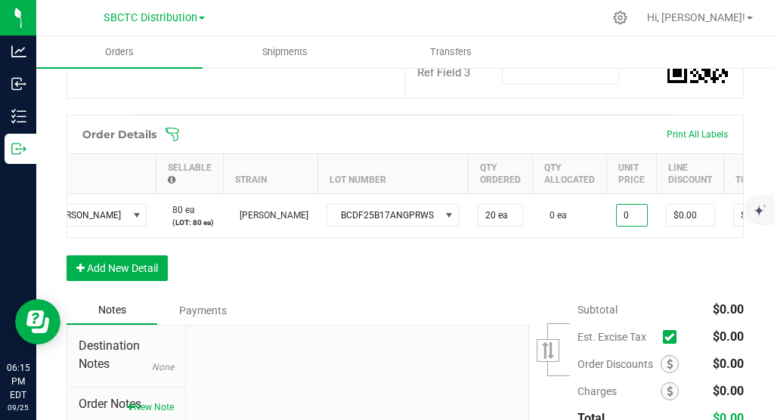
click at [504, 226] on input "0" at bounding box center [632, 215] width 30 height 21
type input "$0.01000"
type input "$0.20"
click at [504, 281] on div "Order Details Print All Labels Item Sellable Strain Lot Number Qty Ordered Qty …" at bounding box center [406, 206] width 678 height 182
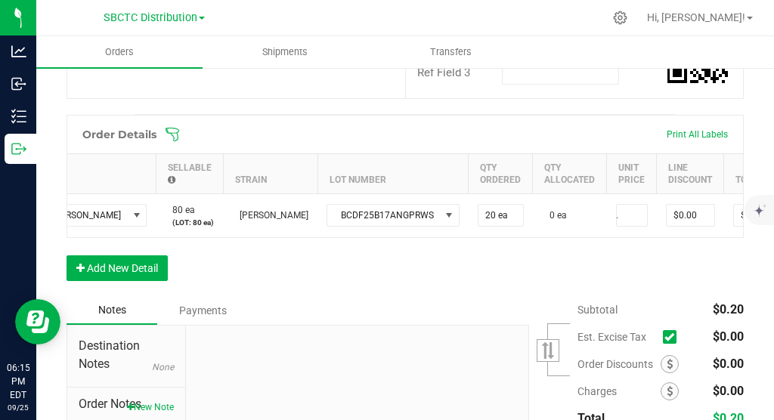
scroll to position [0, 219]
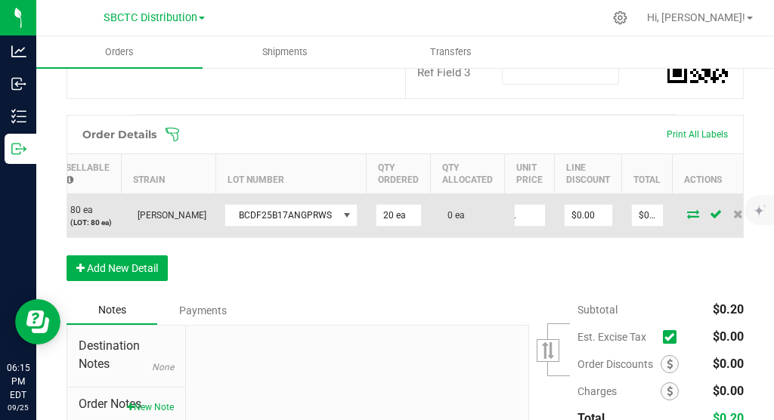
click at [504, 219] on icon at bounding box center [693, 213] width 12 height 9
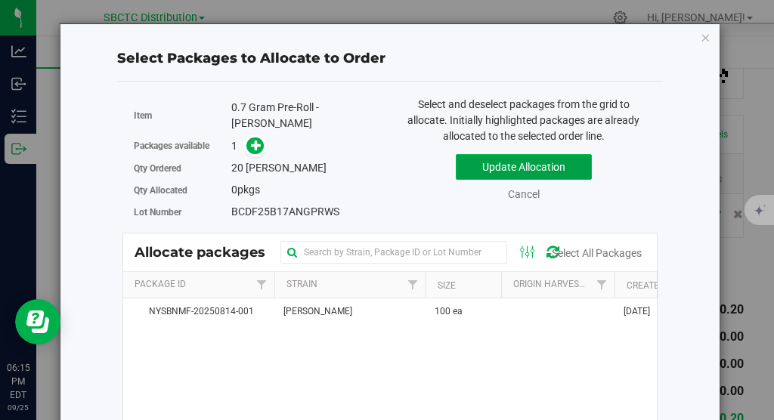
click at [495, 164] on button "Update Allocation" at bounding box center [524, 167] width 136 height 26
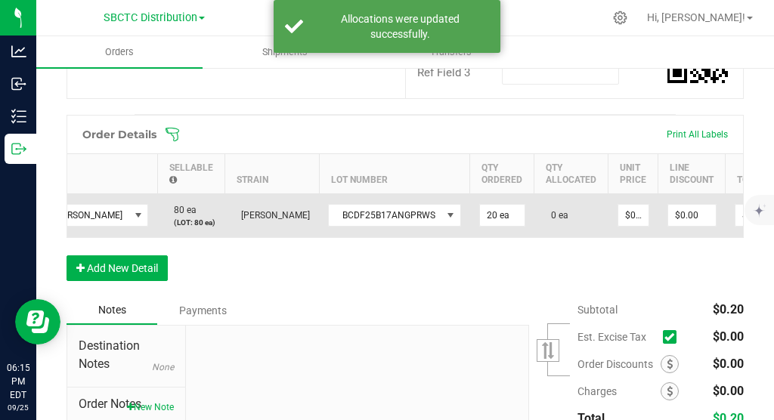
scroll to position [0, 219]
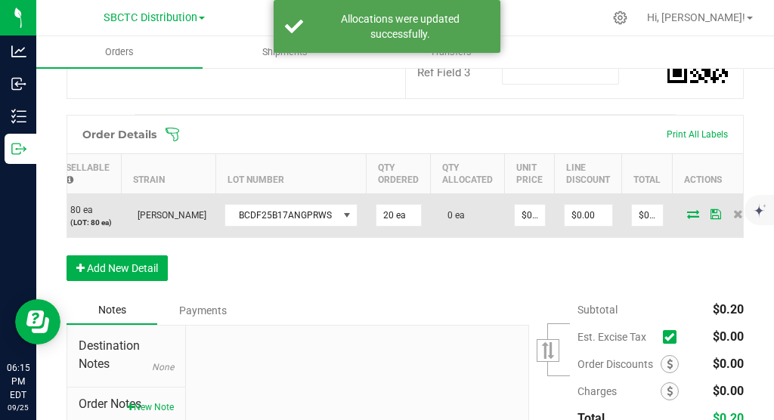
click at [504, 219] on icon at bounding box center [693, 213] width 12 height 9
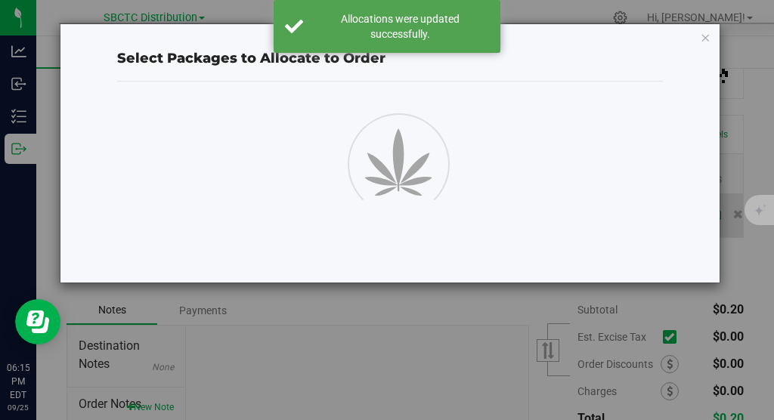
scroll to position [371, 0]
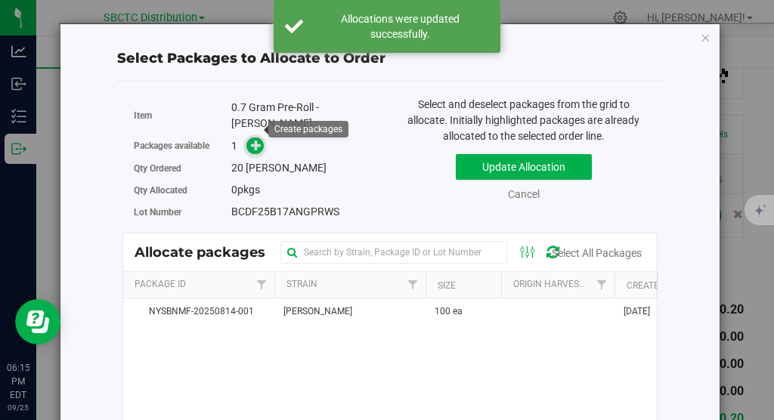
click at [259, 140] on icon at bounding box center [256, 145] width 11 height 11
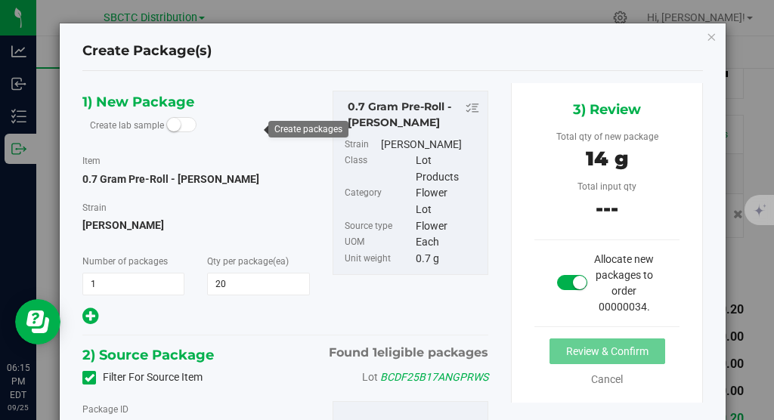
scroll to position [125, 0]
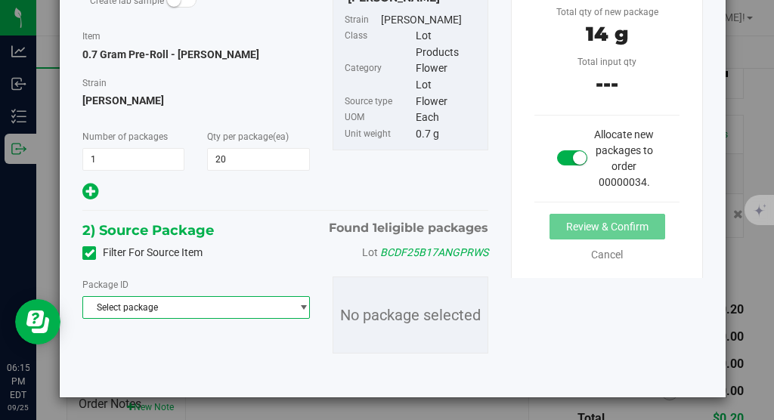
click at [213, 311] on span "Select package" at bounding box center [186, 307] width 207 height 21
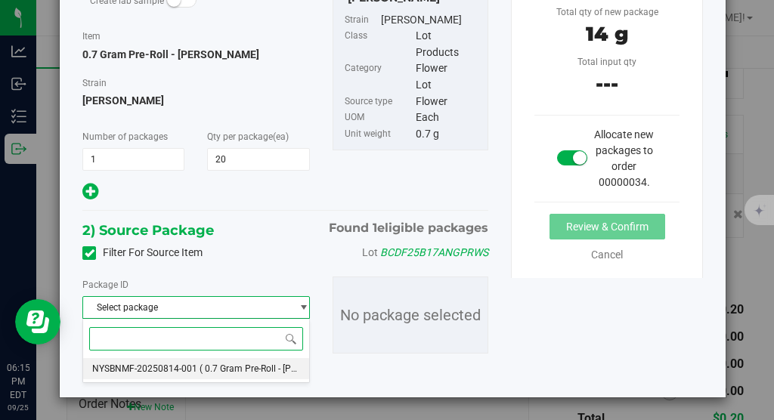
click at [198, 364] on li "NYSBNMF-20250814-001 ( 0.7 Gram Pre-Roll - [PERSON_NAME] )" at bounding box center [196, 368] width 226 height 21
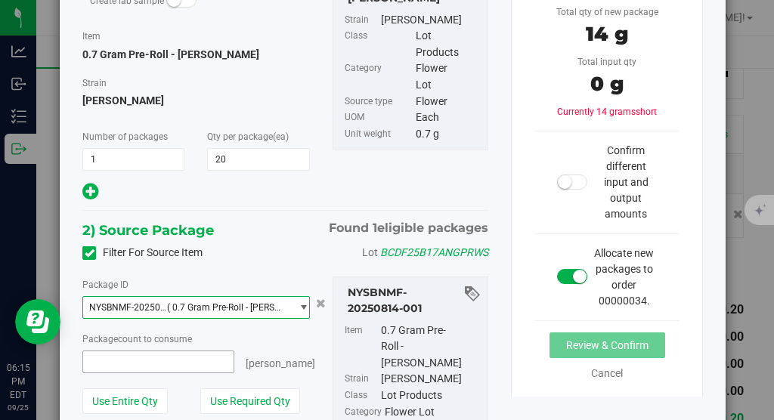
click at [99, 356] on span at bounding box center [158, 362] width 152 height 23
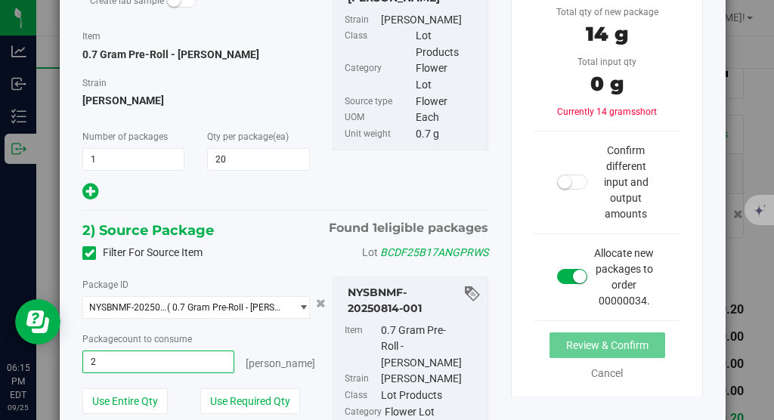
type input "20"
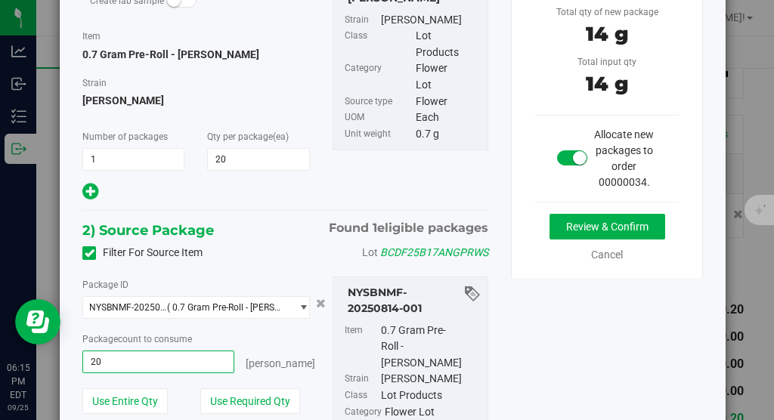
type input "20 ea"
click at [504, 212] on div "3) Review Total qty of new package 14 g Total input qty 14 g Allocate new packa…" at bounding box center [607, 118] width 192 height 320
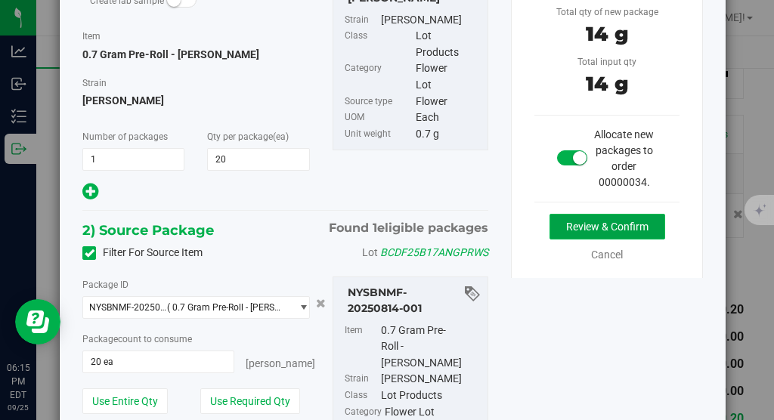
click at [504, 221] on button "Review & Confirm" at bounding box center [608, 227] width 116 height 26
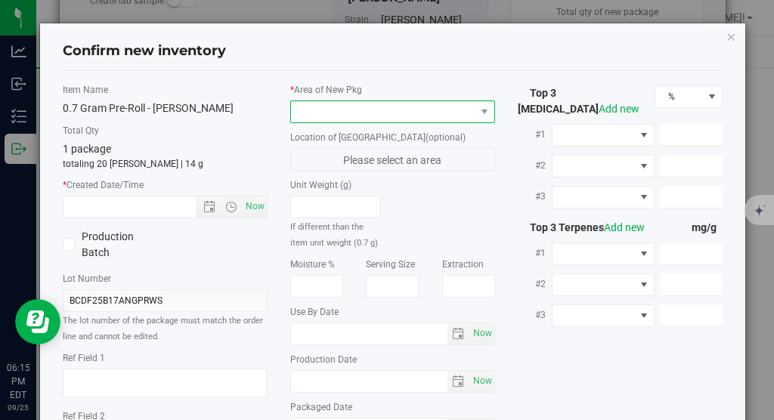
click at [479, 112] on span at bounding box center [485, 111] width 19 height 21
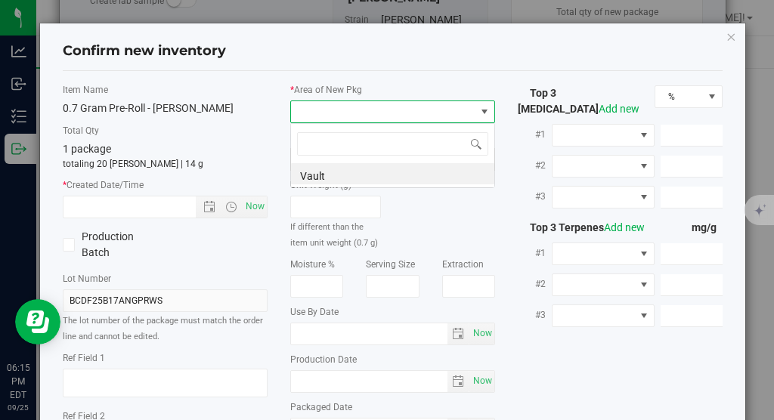
scroll to position [23, 205]
click at [439, 176] on li "Vault" at bounding box center [392, 173] width 203 height 21
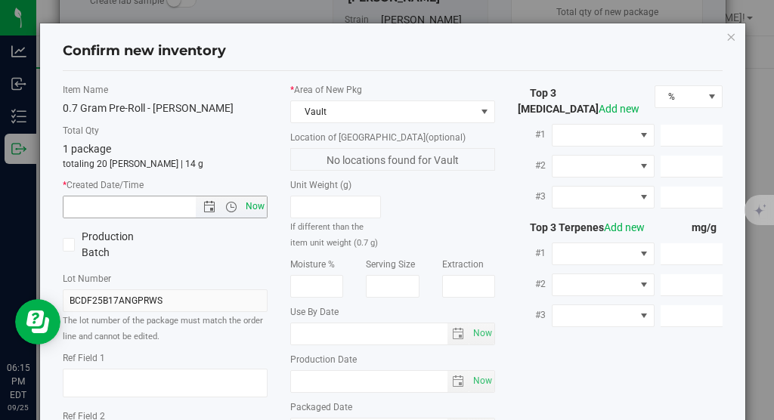
click at [251, 204] on span "Now" at bounding box center [256, 207] width 26 height 22
type input "[DATE] 6:15 PM"
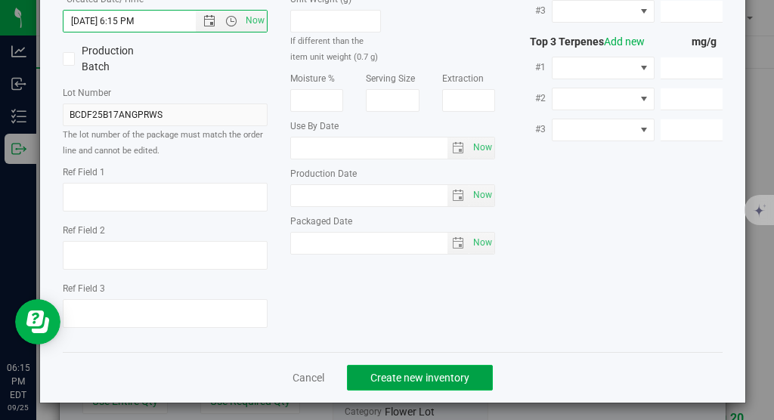
click at [417, 372] on span "Create new inventory" at bounding box center [420, 378] width 99 height 12
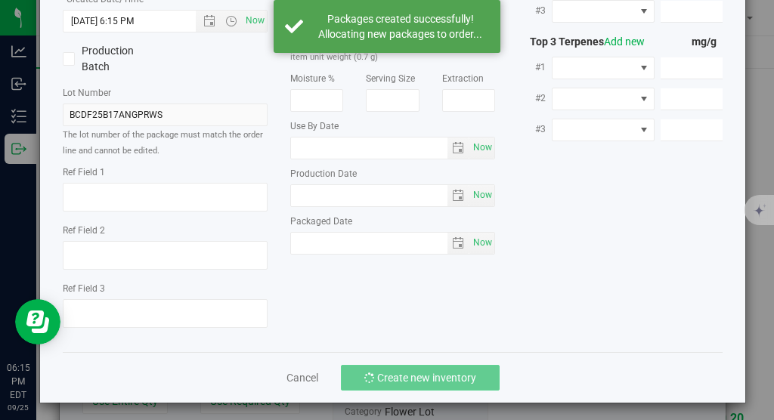
scroll to position [0, 0]
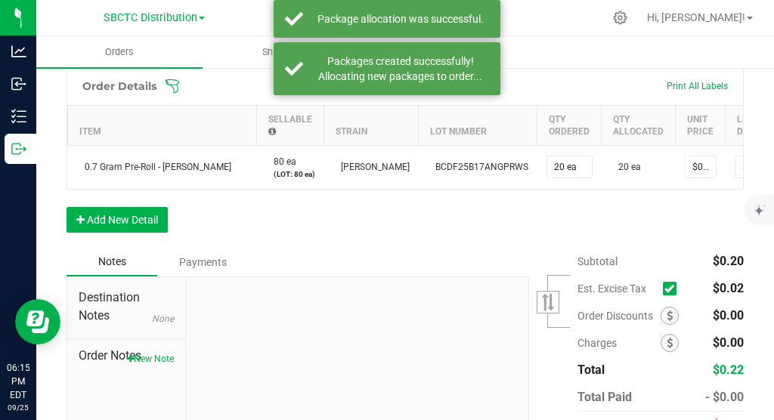
click at [504, 299] on span at bounding box center [673, 288] width 20 height 20
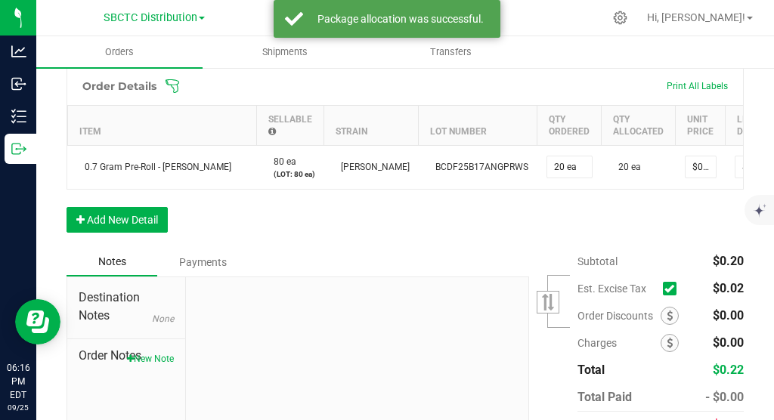
click at [504, 289] on icon at bounding box center [670, 289] width 10 height 0
click at [0, 0] on input "checkbox" at bounding box center [0, 0] width 0 height 0
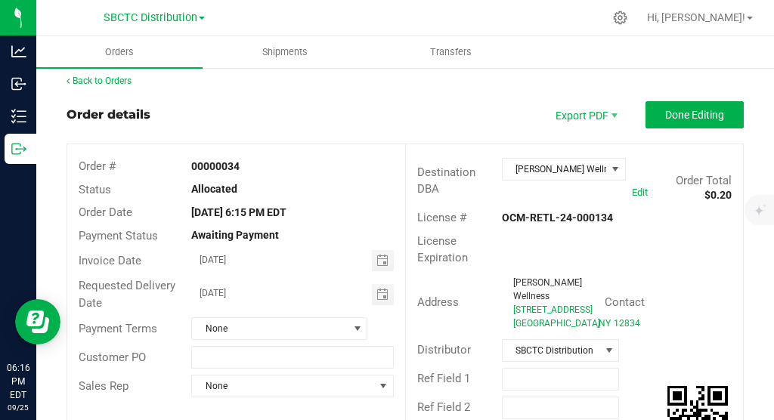
scroll to position [8, 0]
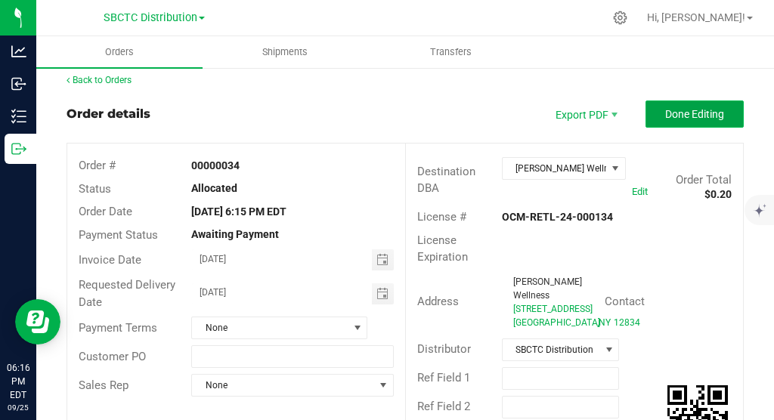
click at [504, 113] on span "Done Editing" at bounding box center [695, 114] width 59 height 12
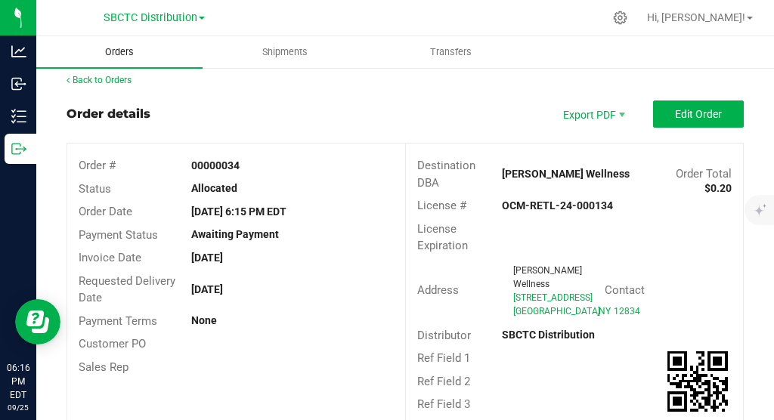
click at [123, 52] on span "Orders" at bounding box center [120, 52] width 70 height 14
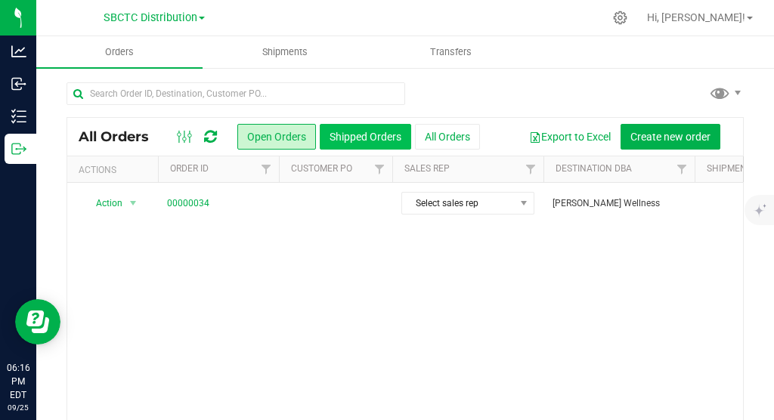
click at [374, 138] on button "Shipped Orders" at bounding box center [366, 137] width 92 height 26
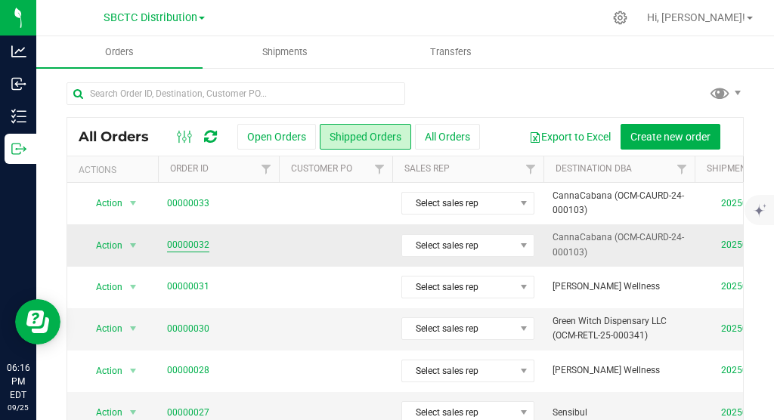
click at [181, 244] on link "00000032" at bounding box center [188, 245] width 42 height 14
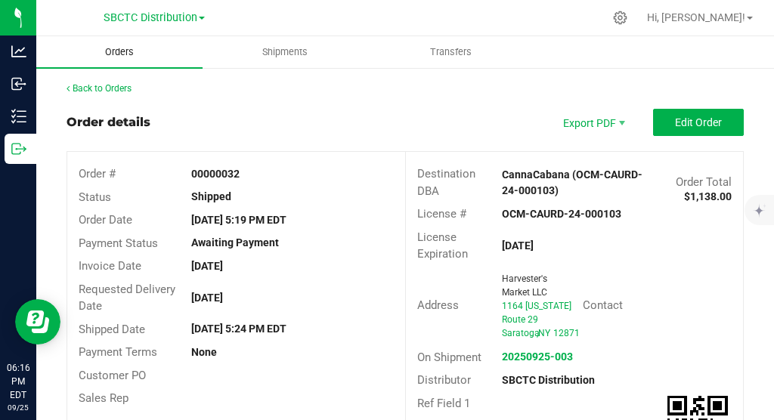
click at [124, 57] on span "Orders" at bounding box center [120, 52] width 70 height 14
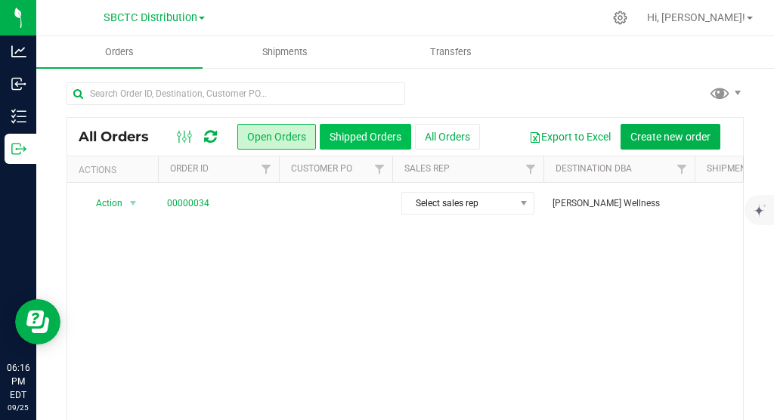
click at [368, 135] on button "Shipped Orders" at bounding box center [366, 137] width 92 height 26
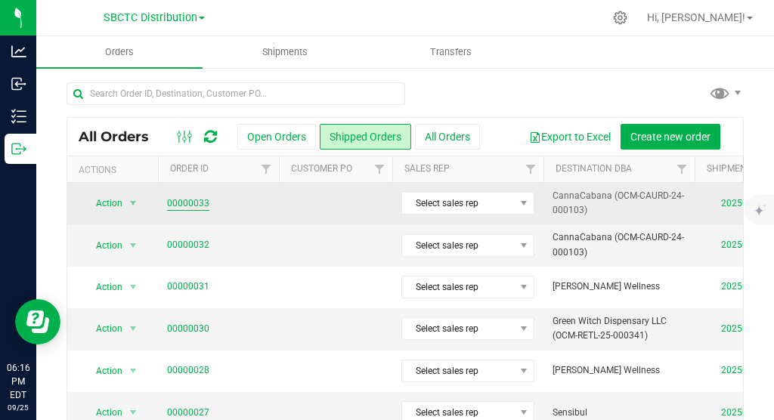
click at [194, 203] on link "00000033" at bounding box center [188, 204] width 42 height 14
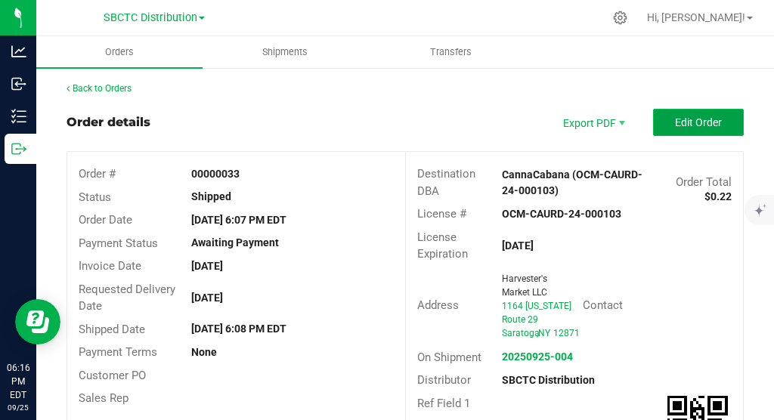
click at [504, 134] on button "Edit Order" at bounding box center [698, 122] width 91 height 27
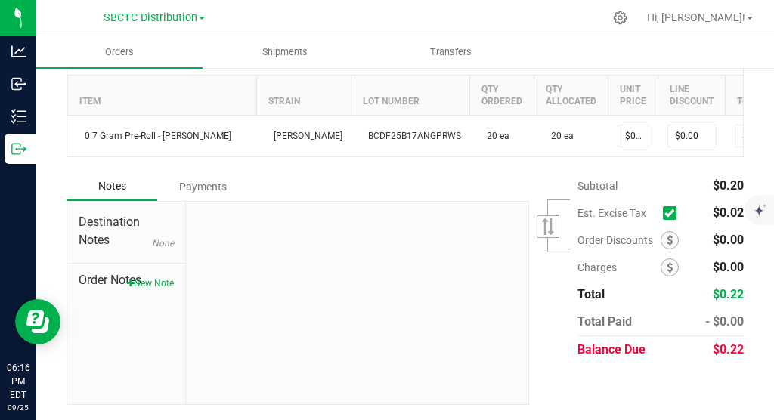
scroll to position [473, 0]
click at [504, 213] on icon at bounding box center [670, 213] width 10 height 0
click at [0, 0] on input "checkbox" at bounding box center [0, 0] width 0 height 0
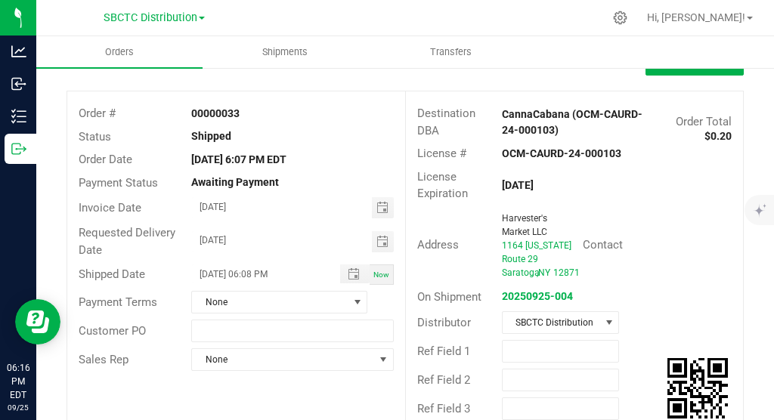
scroll to position [0, 0]
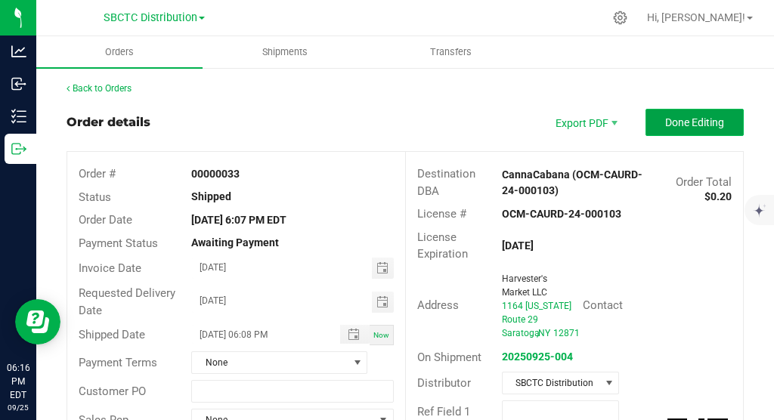
click at [504, 118] on span "Done Editing" at bounding box center [695, 122] width 59 height 12
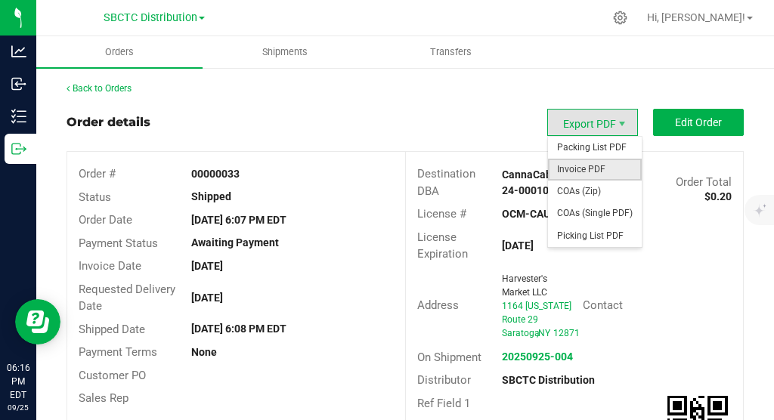
click at [504, 166] on span "Invoice PDF" at bounding box center [595, 170] width 94 height 22
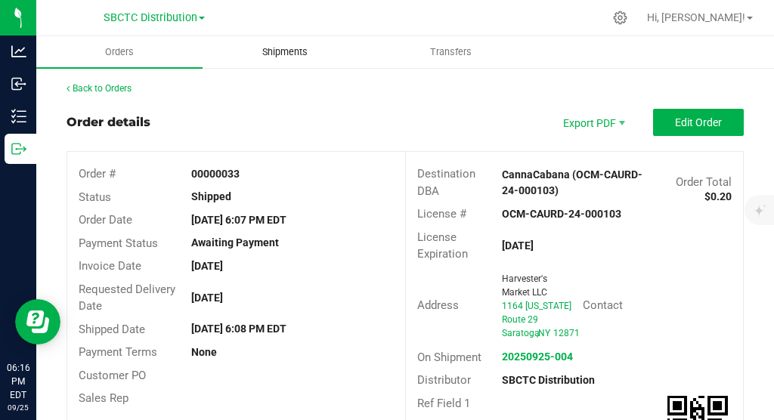
click at [292, 53] on span "Shipments" at bounding box center [285, 52] width 86 height 14
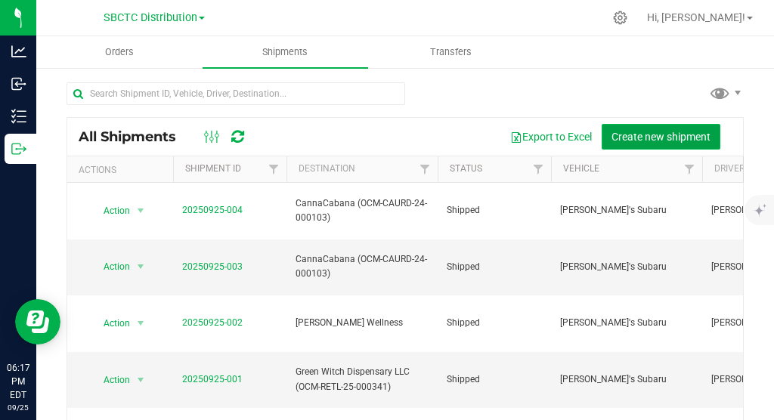
click at [504, 129] on button "Create new shipment" at bounding box center [661, 137] width 119 height 26
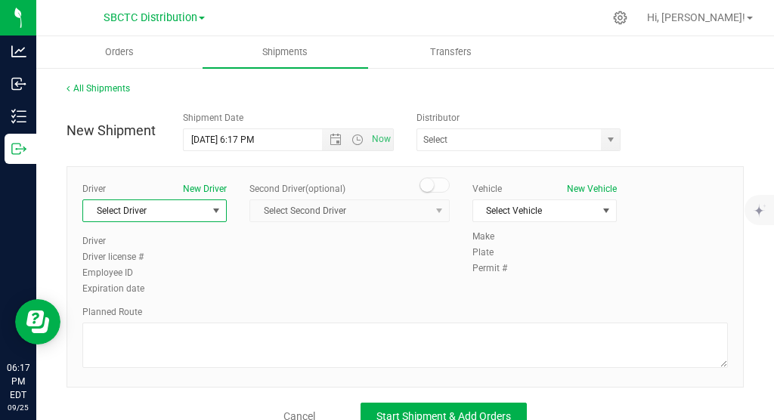
click at [214, 210] on span "select" at bounding box center [216, 211] width 12 height 12
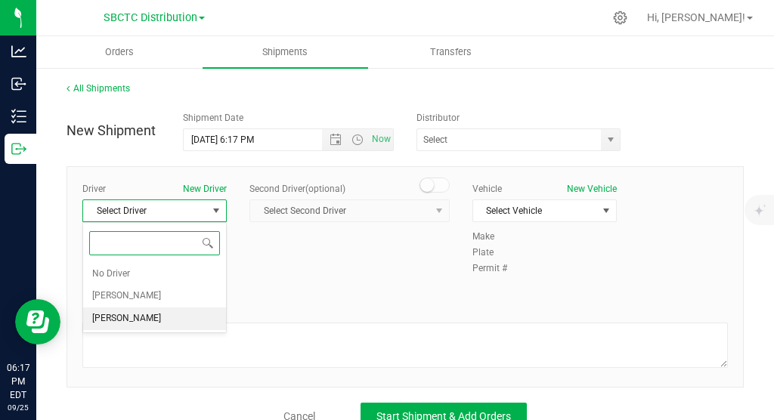
click at [166, 319] on li "[PERSON_NAME]" at bounding box center [154, 319] width 143 height 23
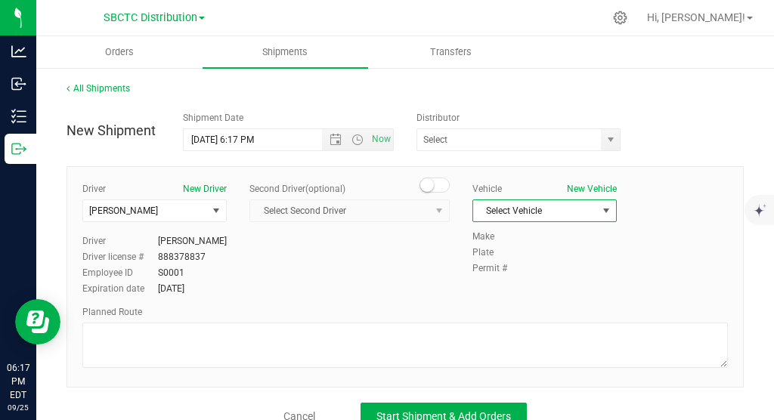
click at [504, 208] on span "select" at bounding box center [606, 210] width 19 height 21
click at [504, 233] on li "[PERSON_NAME]'s Subaru" at bounding box center [544, 236] width 143 height 23
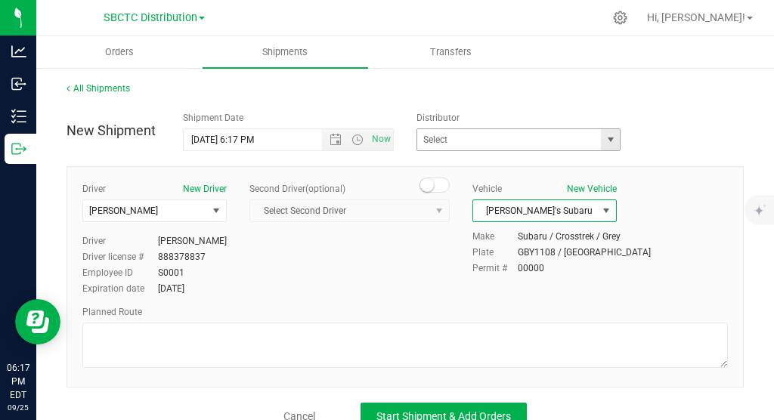
click at [504, 140] on span "select" at bounding box center [611, 140] width 12 height 12
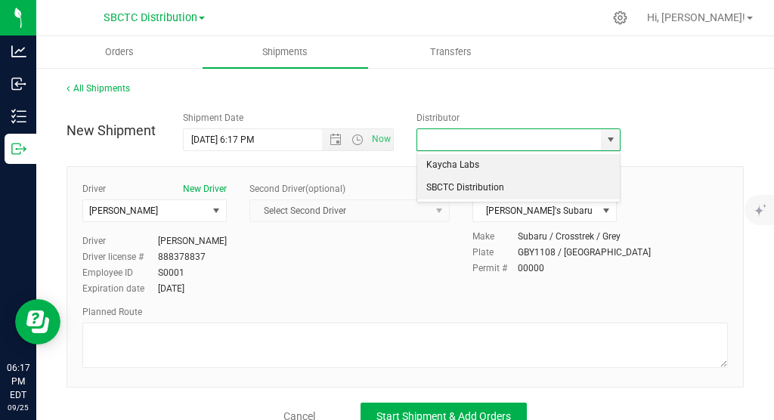
click at [504, 190] on li "SBCTC Distribution" at bounding box center [518, 188] width 203 height 23
type input "SBCTC Distribution"
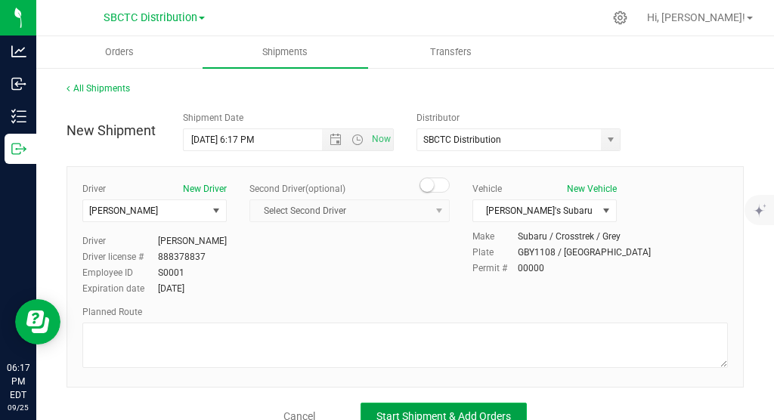
click at [427, 383] on span "Start Shipment & Add Orders" at bounding box center [444, 417] width 135 height 12
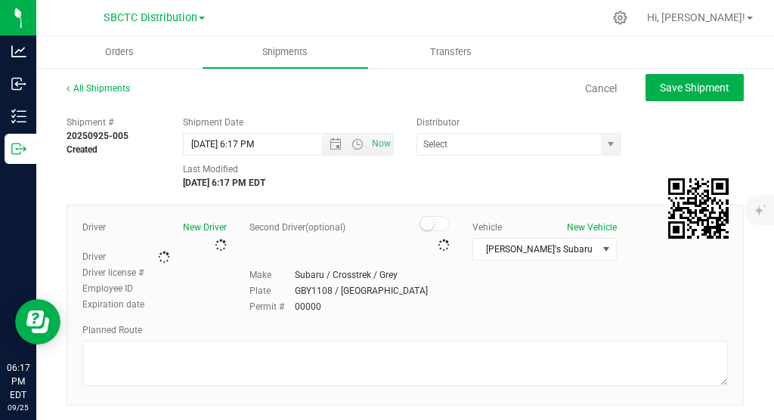
type input "SBCTC Distribution"
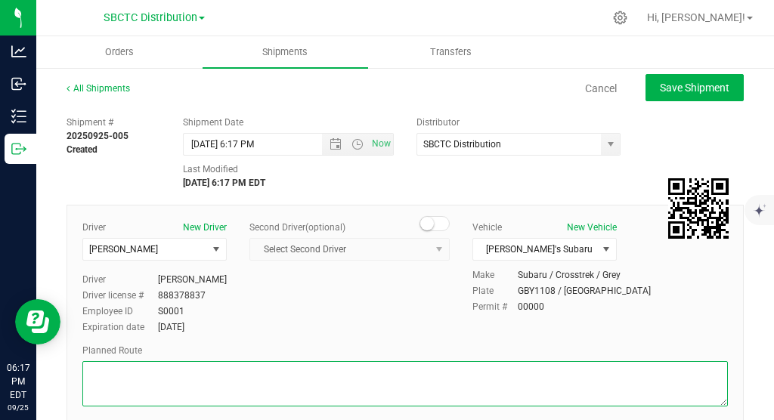
click at [253, 380] on textarea at bounding box center [405, 383] width 646 height 45
type textarea "Use GPS identified route and do not deviate."
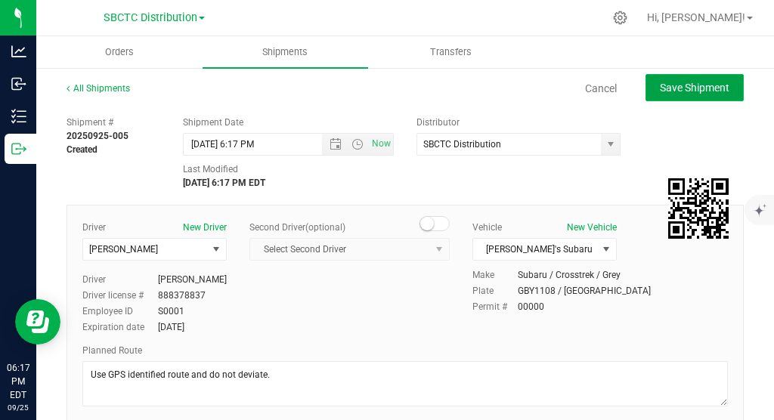
click at [504, 83] on span "Save Shipment" at bounding box center [695, 88] width 70 height 12
type input "[DATE] 10:17 PM"
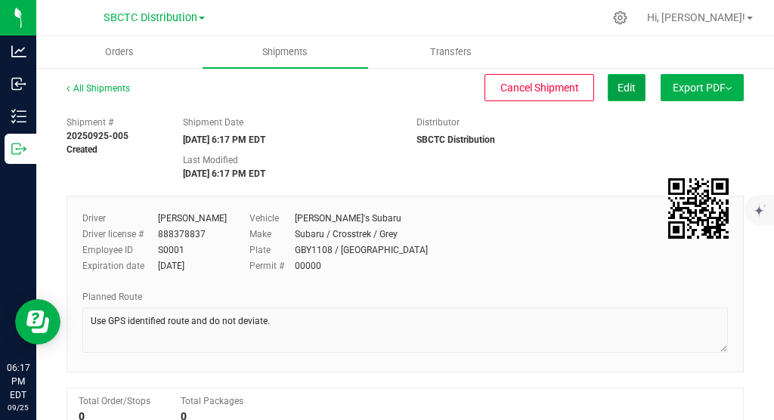
click at [504, 87] on span "Edit" at bounding box center [627, 88] width 18 height 12
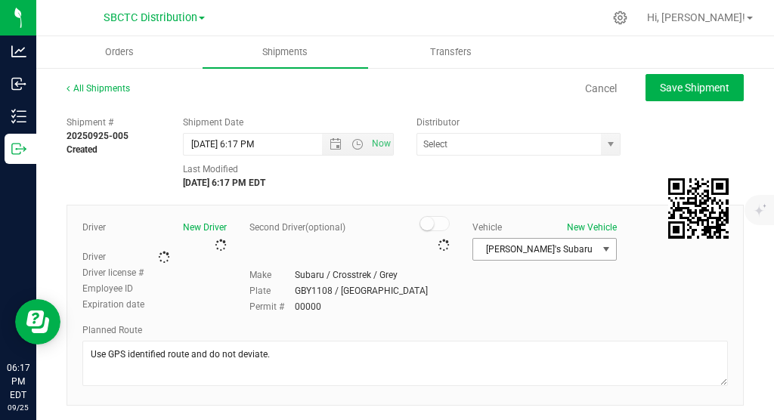
type input "SBCTC Distribution"
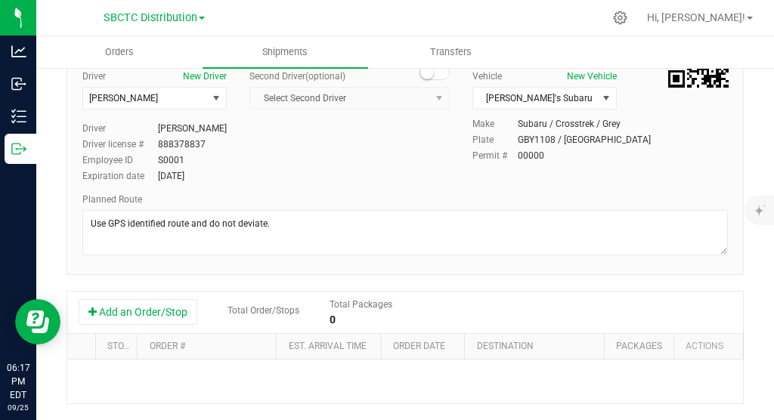
scroll to position [377, 0]
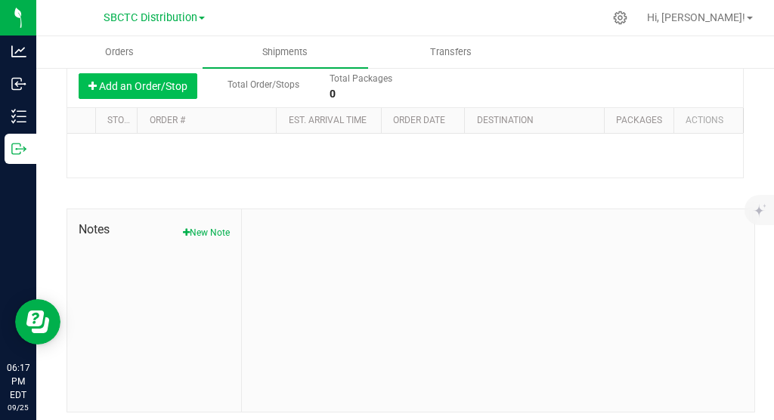
click at [173, 79] on button "Add an Order/Stop" at bounding box center [138, 86] width 119 height 26
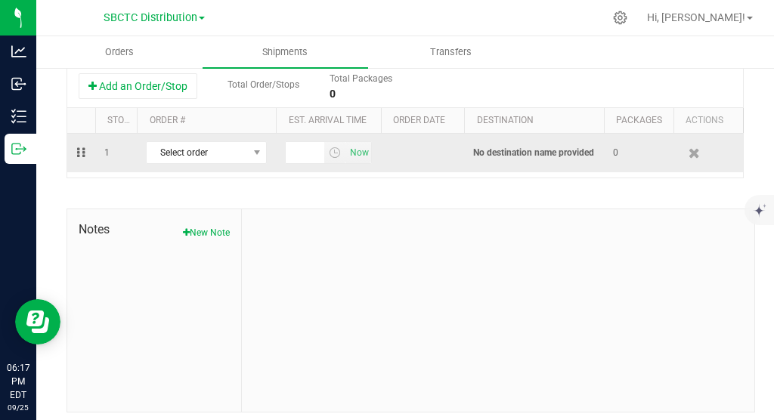
click at [271, 150] on td "Select order 00000034" at bounding box center [206, 153] width 139 height 39
click at [257, 151] on span "select" at bounding box center [257, 153] width 12 height 12
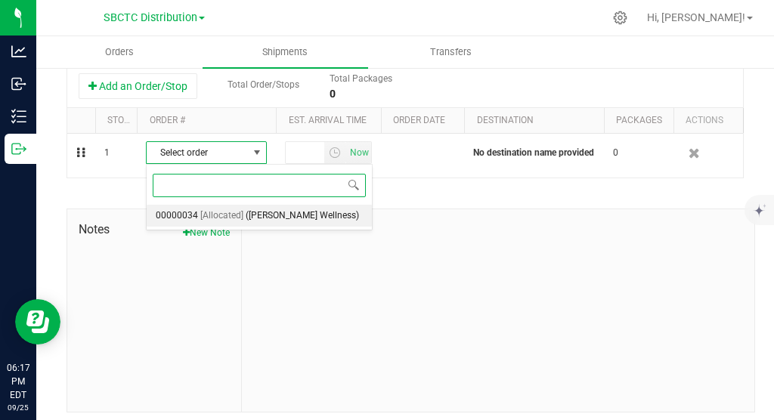
click at [246, 216] on span "([PERSON_NAME] Wellness)" at bounding box center [302, 216] width 113 height 20
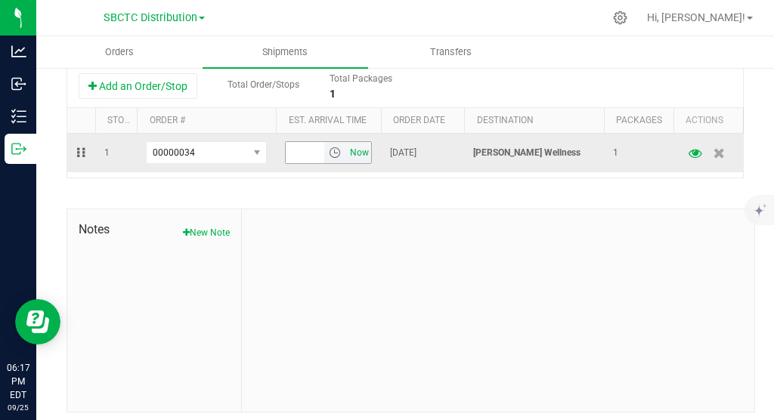
click at [359, 152] on span "Now" at bounding box center [359, 153] width 26 height 22
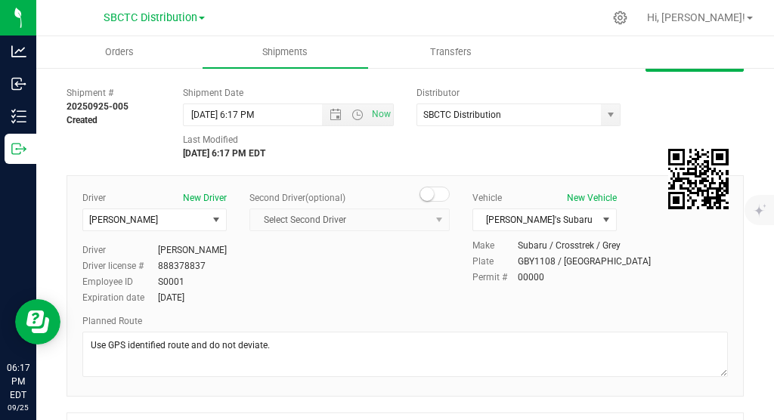
scroll to position [0, 0]
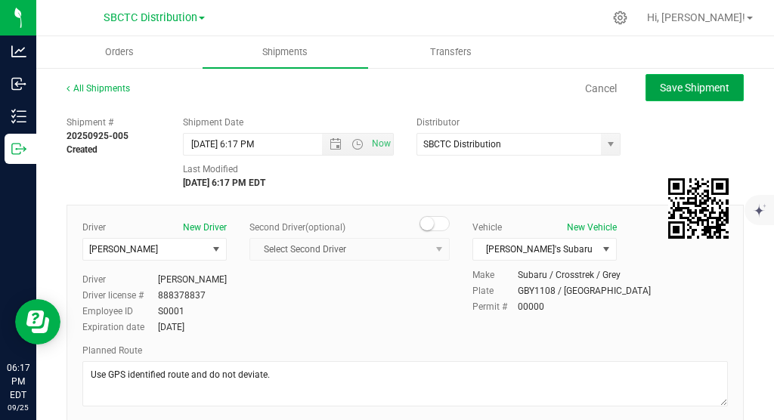
click at [504, 80] on button "Save Shipment" at bounding box center [695, 87] width 98 height 27
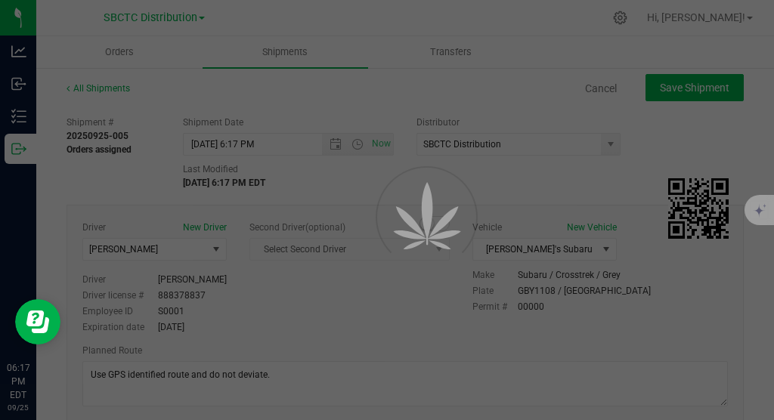
type input "[DATE] 10:17 PM"
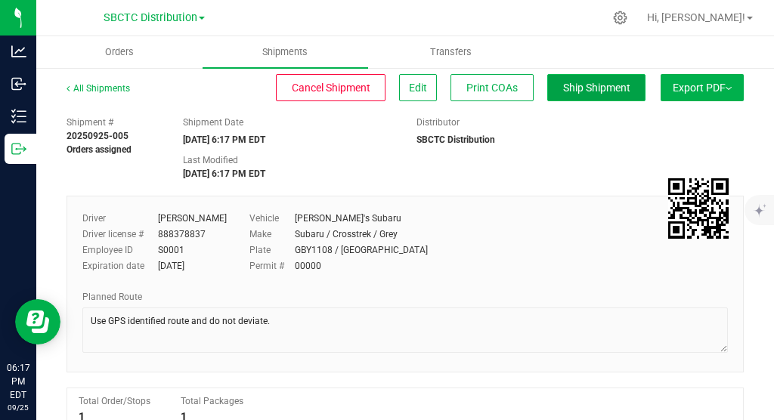
click at [504, 85] on span "Ship Shipment" at bounding box center [596, 88] width 67 height 12
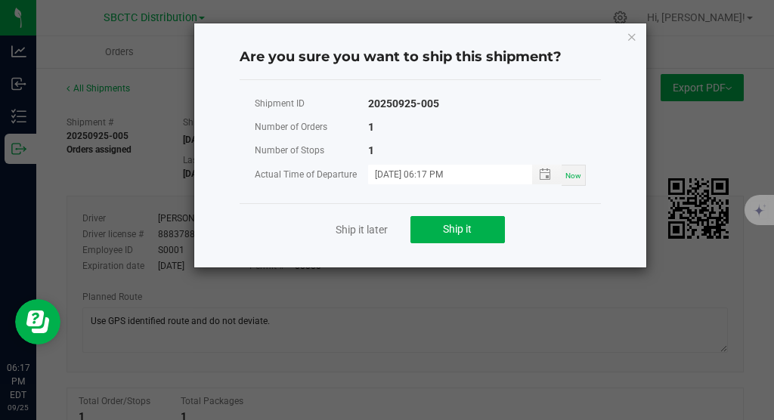
click at [461, 250] on div "Ship it later Ship it" at bounding box center [420, 229] width 361 height 52
click at [470, 225] on span "Ship it" at bounding box center [457, 229] width 29 height 12
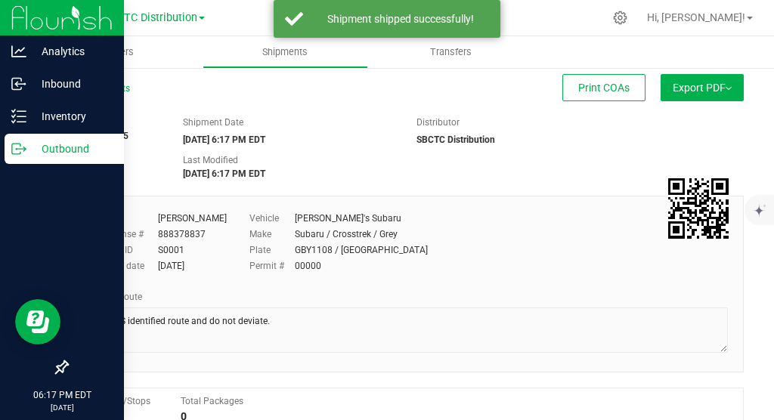
click at [67, 146] on p "Outbound" at bounding box center [71, 149] width 91 height 18
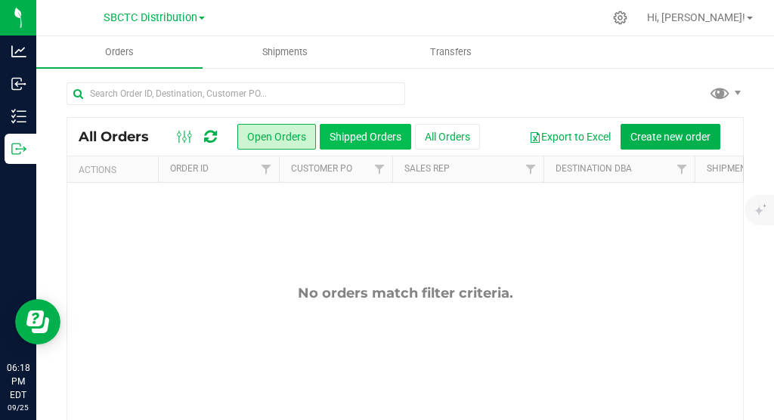
click at [352, 138] on button "Shipped Orders" at bounding box center [366, 137] width 92 height 26
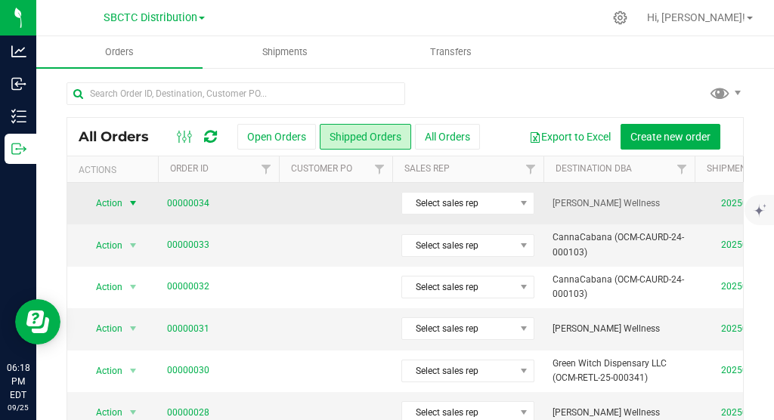
click at [138, 204] on span "select" at bounding box center [133, 203] width 12 height 12
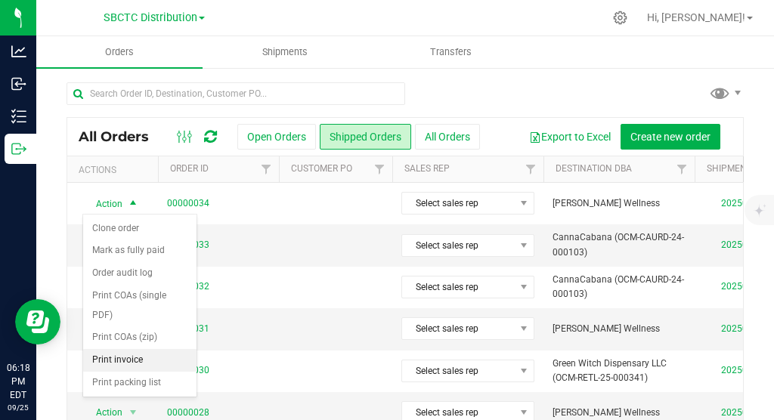
click at [115, 361] on li "Print invoice" at bounding box center [139, 360] width 113 height 23
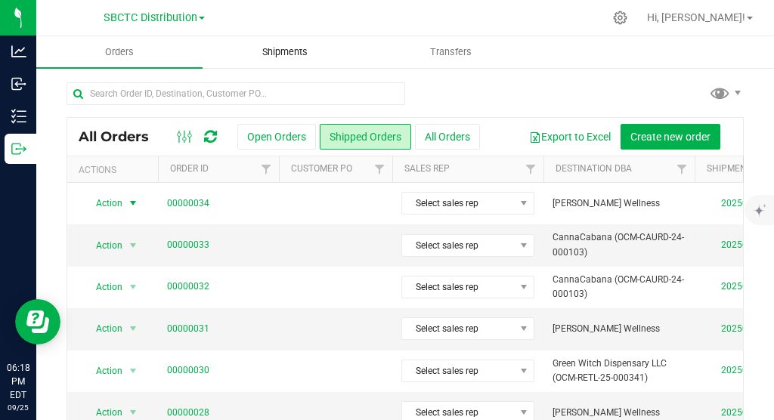
click at [303, 45] on span "Shipments" at bounding box center [285, 52] width 86 height 14
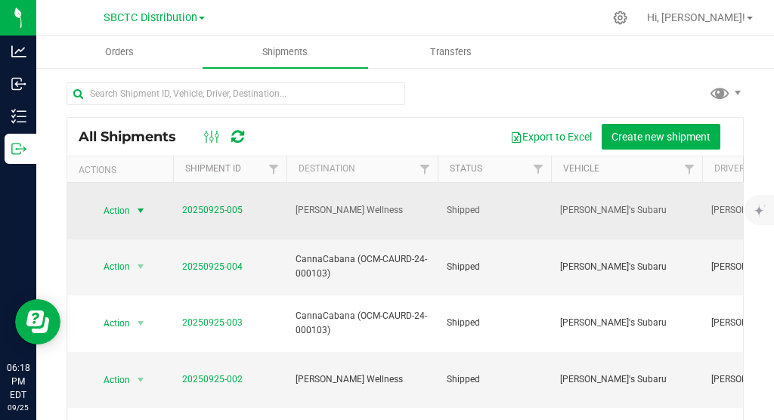
click at [146, 205] on span "select" at bounding box center [141, 211] width 12 height 12
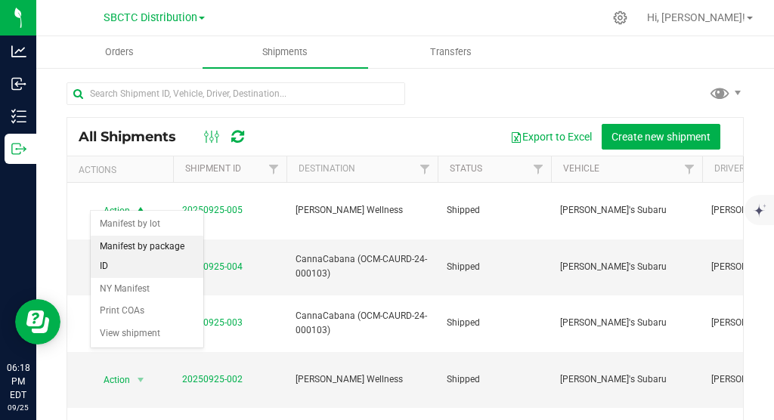
click at [143, 245] on li "Manifest by package ID" at bounding box center [147, 257] width 113 height 42
